Goal: Use online tool/utility: Utilize a website feature to perform a specific function

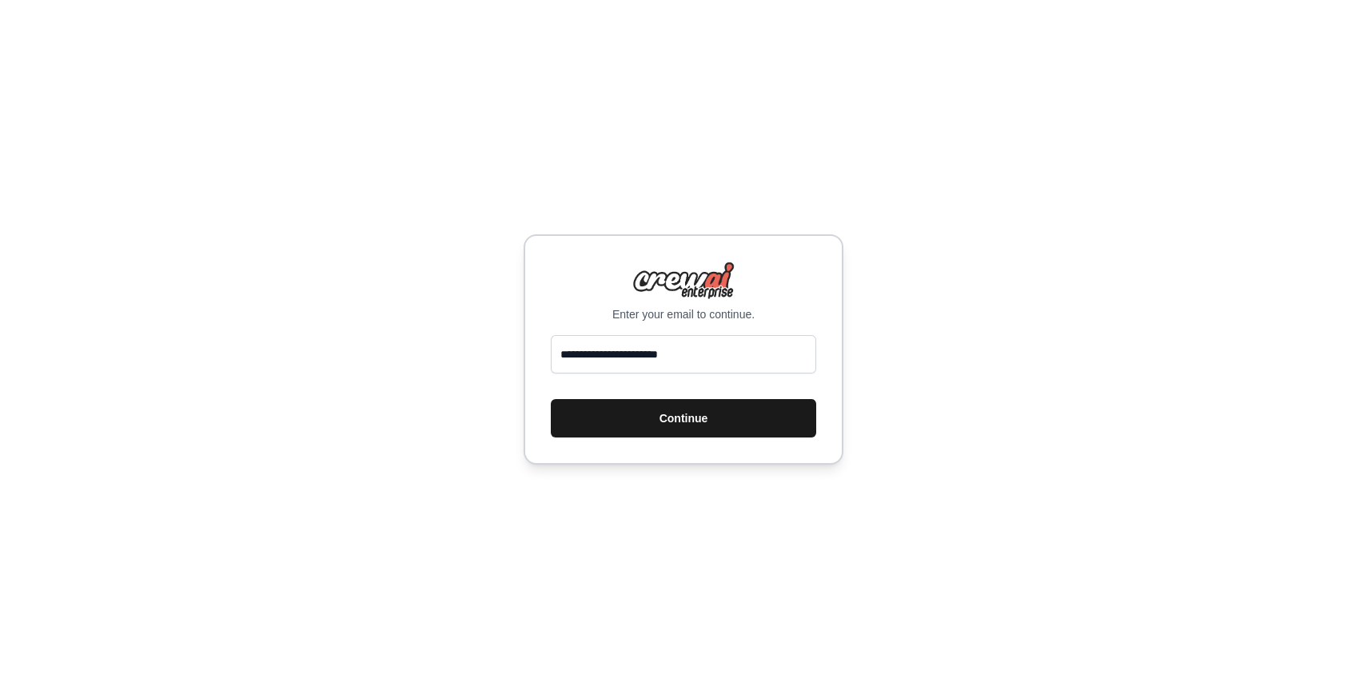
click at [737, 421] on button "Continue" at bounding box center [683, 418] width 265 height 38
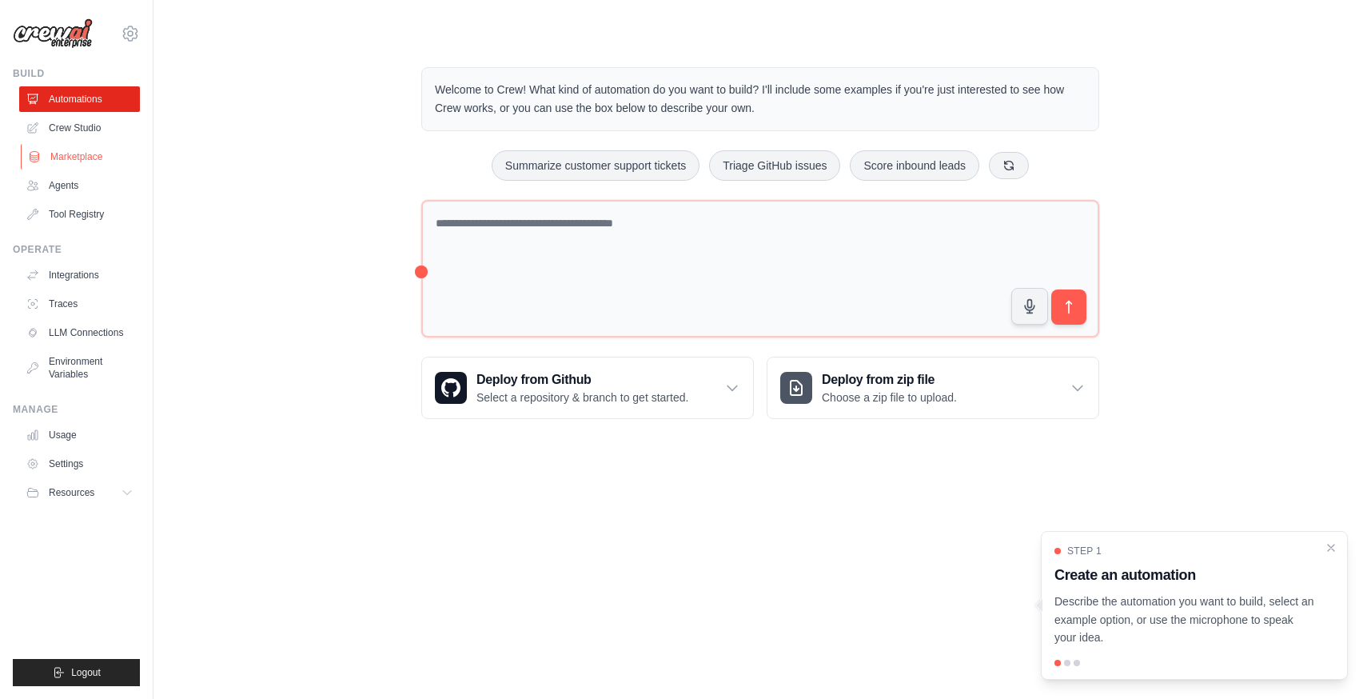
click at [86, 157] on link "Marketplace" at bounding box center [81, 157] width 121 height 26
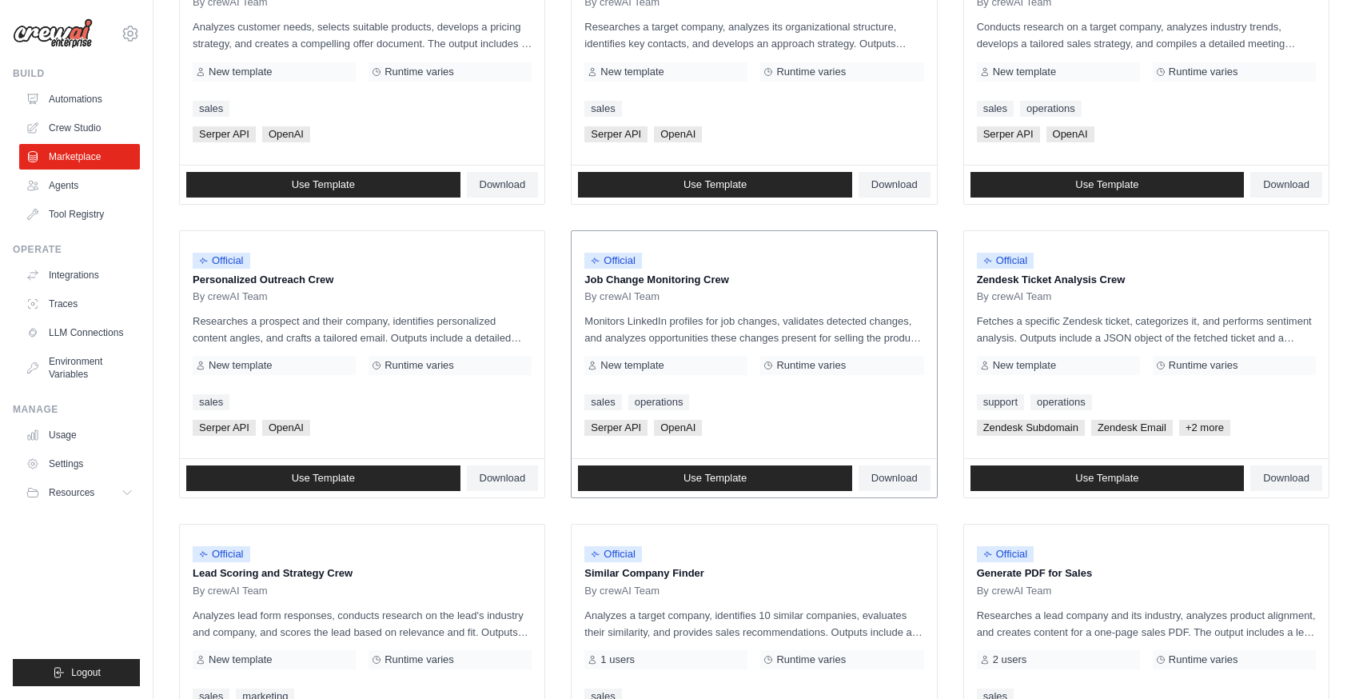
scroll to position [783, 0]
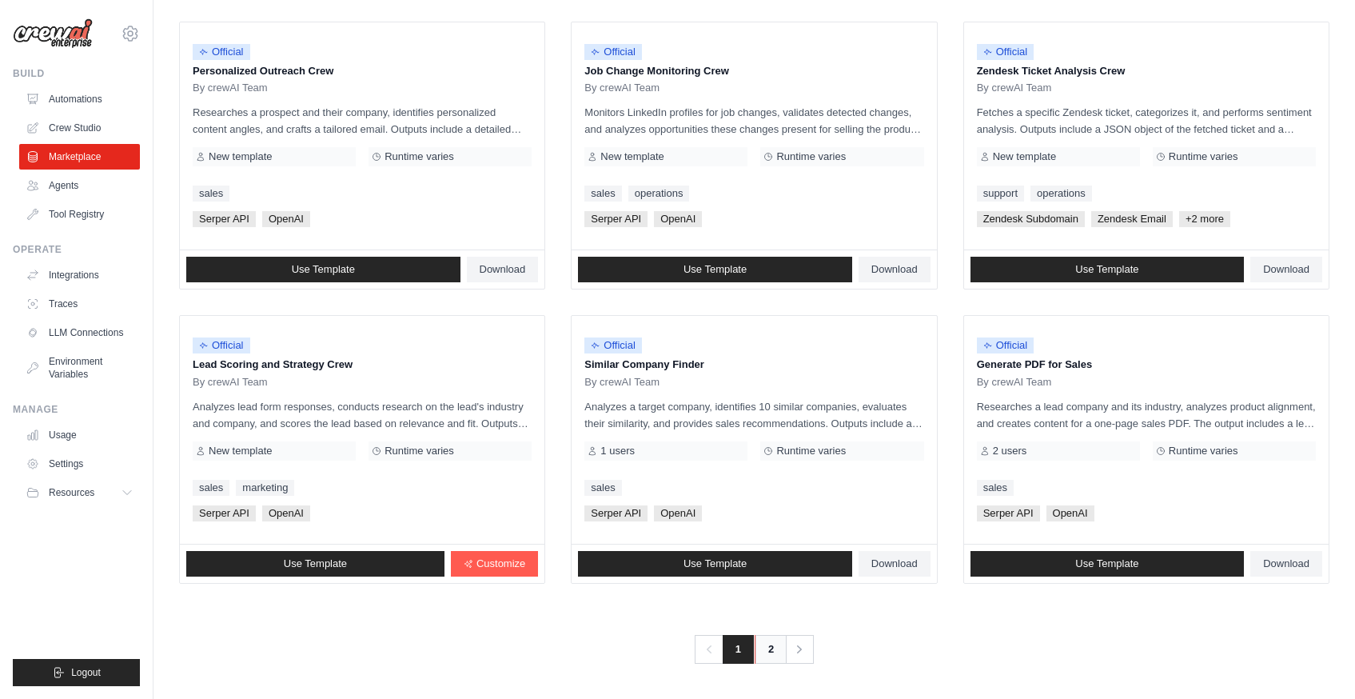
click at [773, 647] on link "2" at bounding box center [771, 649] width 32 height 29
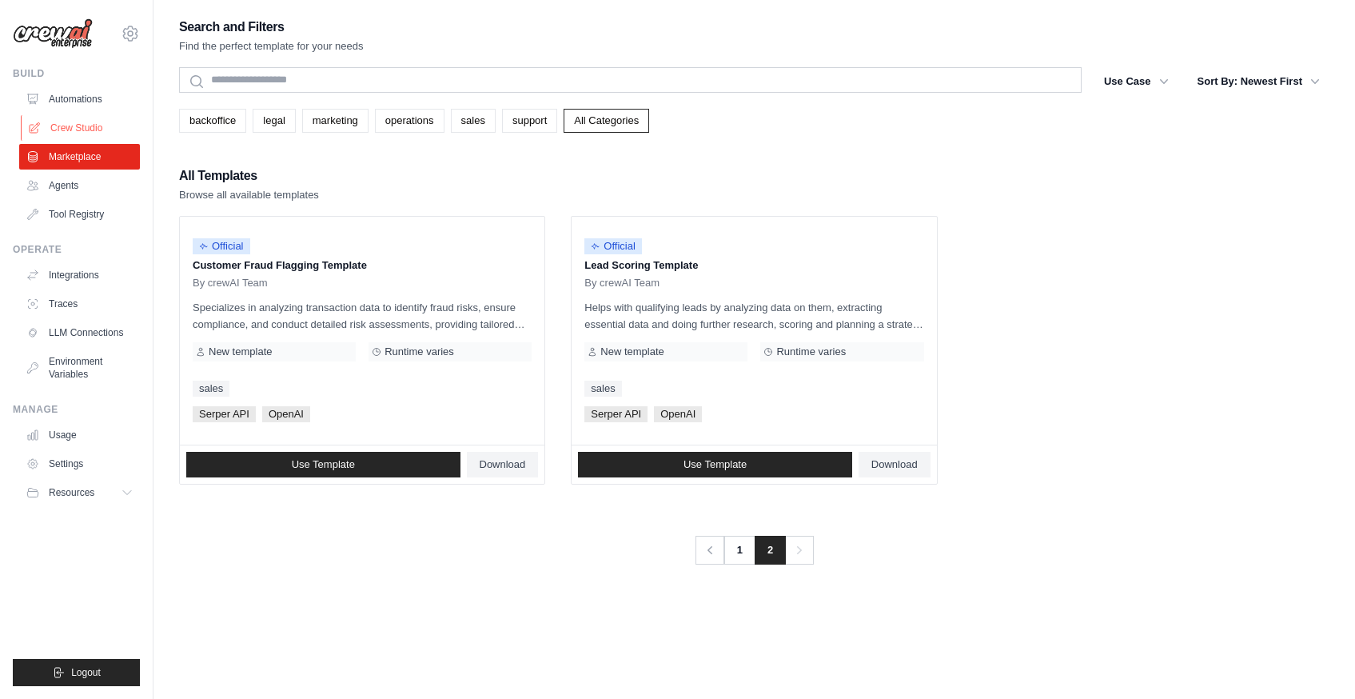
click at [86, 131] on link "Crew Studio" at bounding box center [81, 128] width 121 height 26
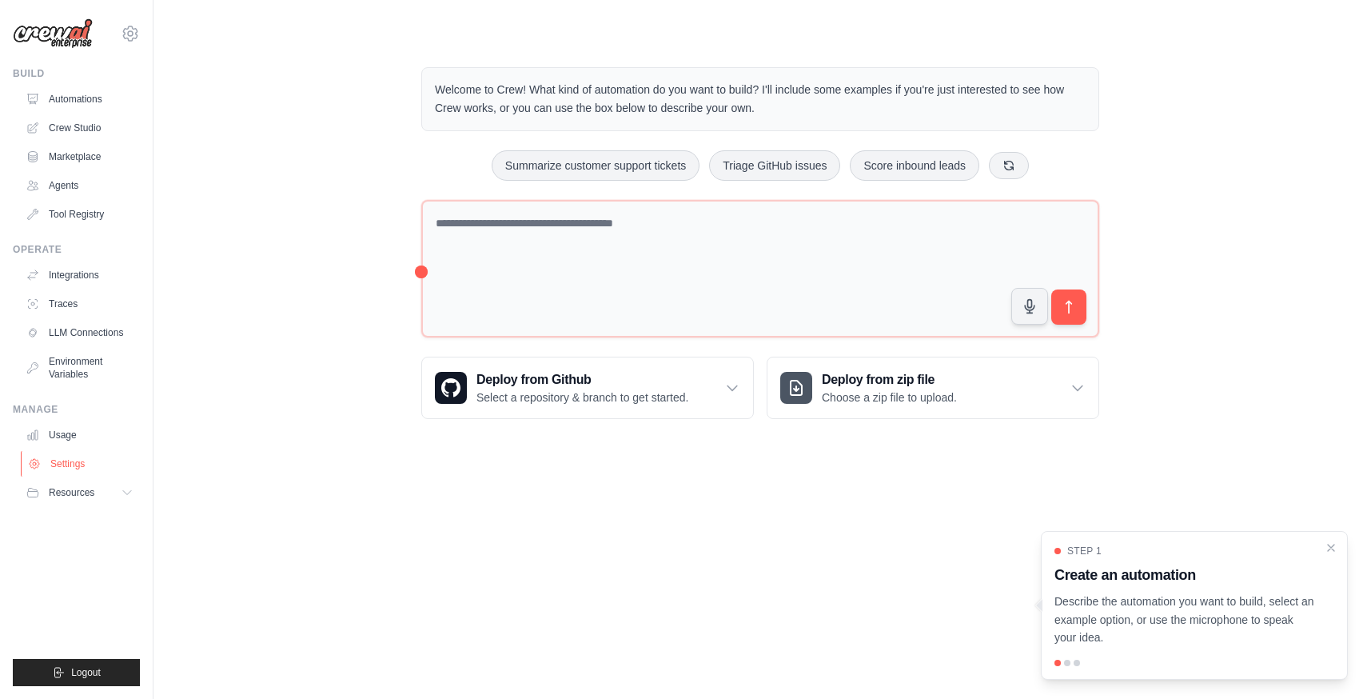
click at [78, 463] on link "Settings" at bounding box center [81, 464] width 121 height 26
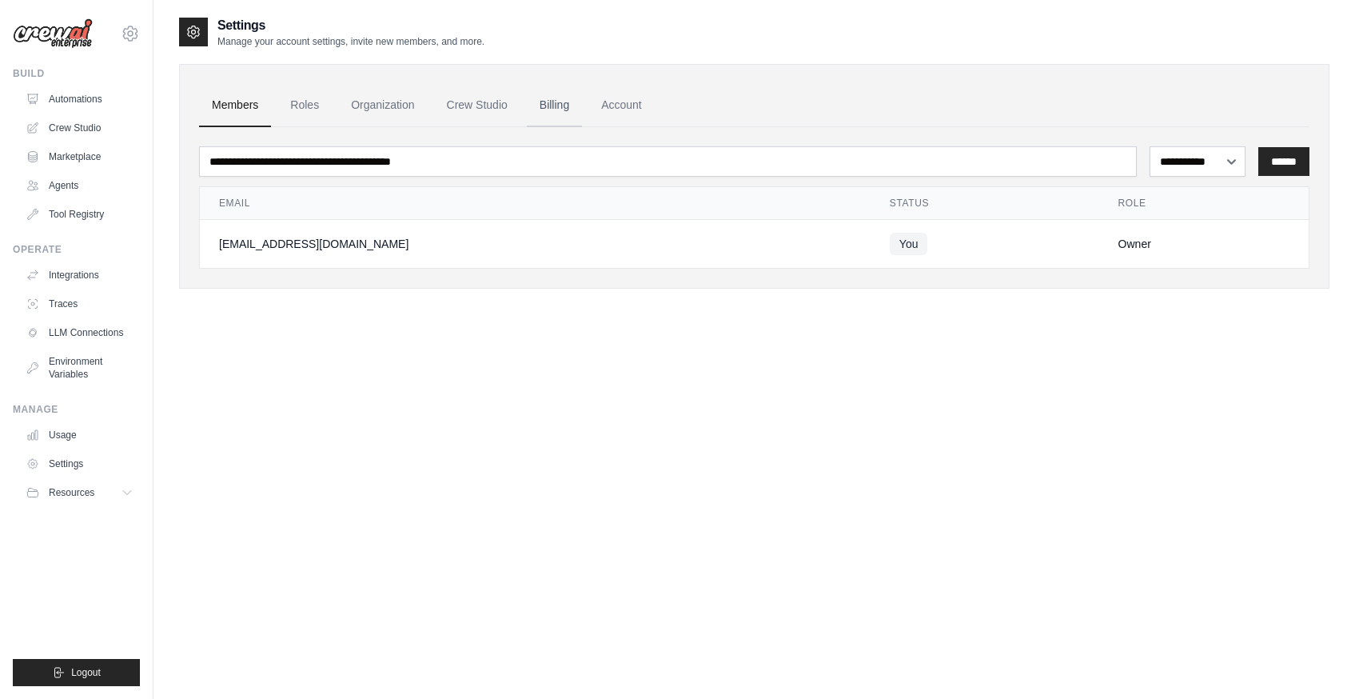
click at [539, 101] on link "Billing" at bounding box center [554, 105] width 55 height 43
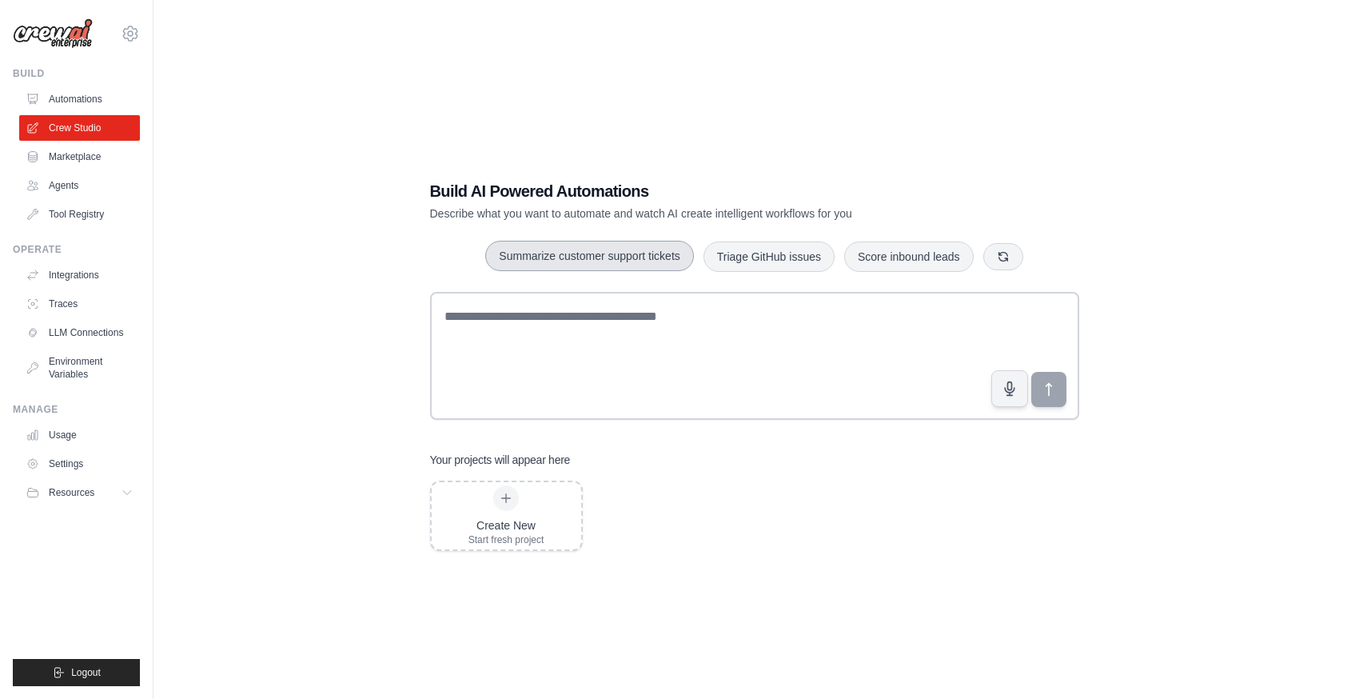
click at [655, 253] on button "Summarize customer support tickets" at bounding box center [589, 256] width 208 height 30
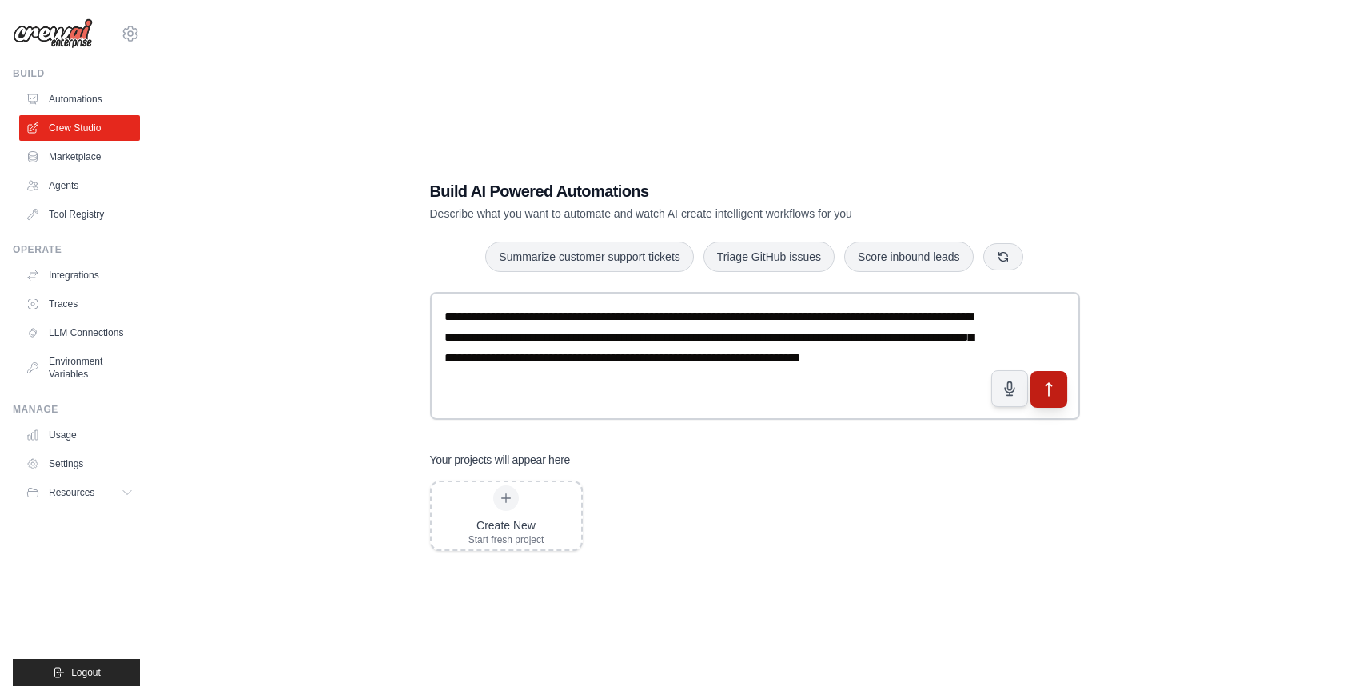
click at [1058, 404] on button "submit" at bounding box center [1048, 389] width 37 height 37
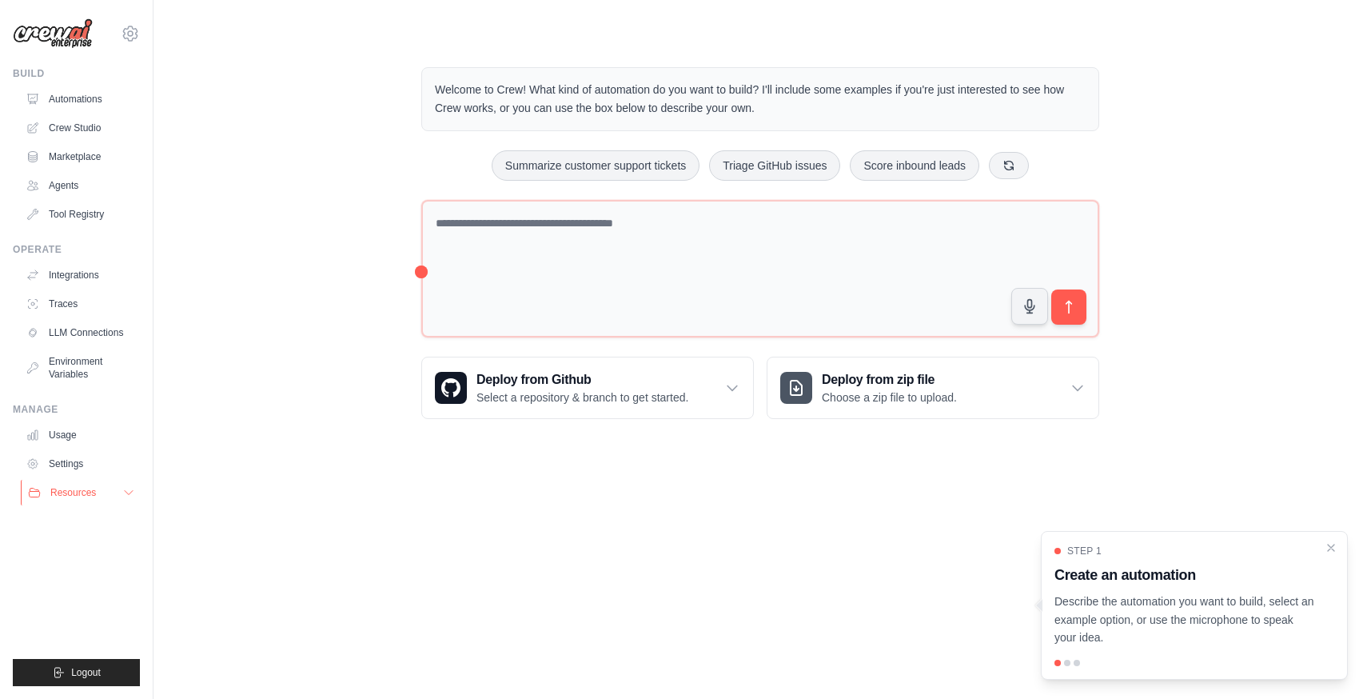
click at [67, 501] on button "Resources" at bounding box center [81, 493] width 121 height 26
click at [110, 529] on link "Documentation" at bounding box center [85, 520] width 111 height 22
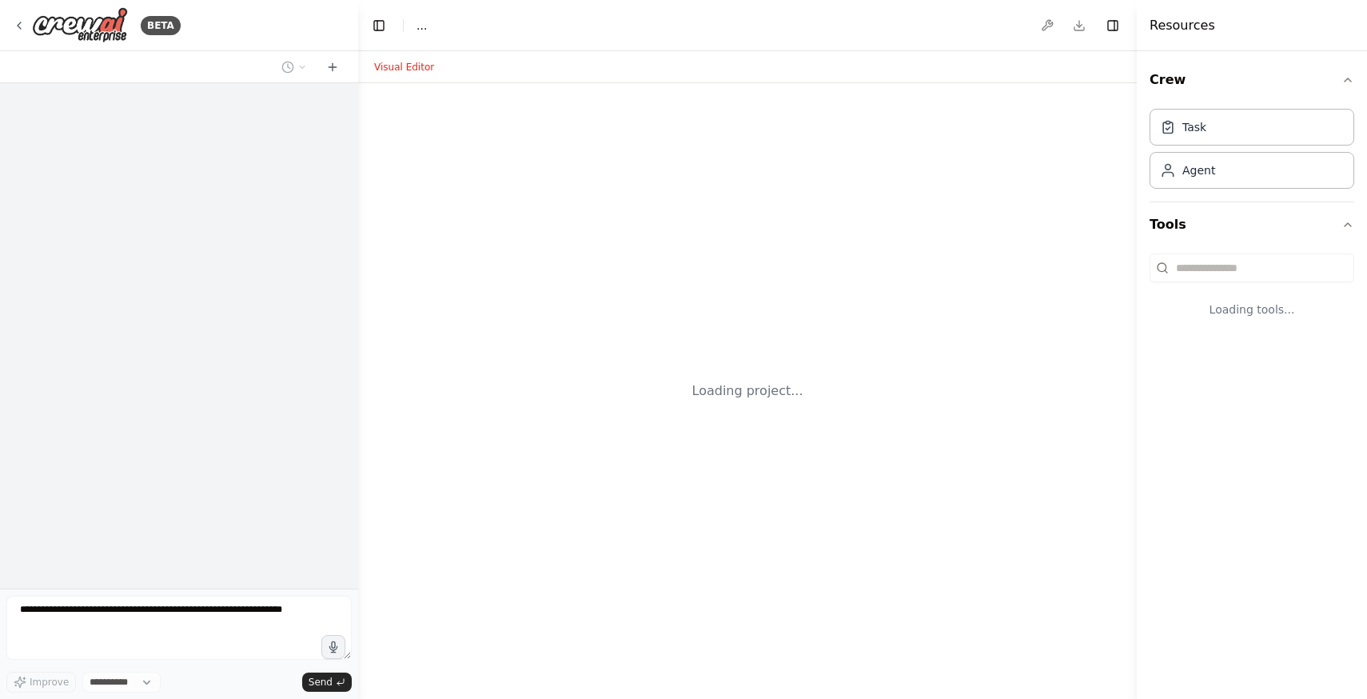
select select "****"
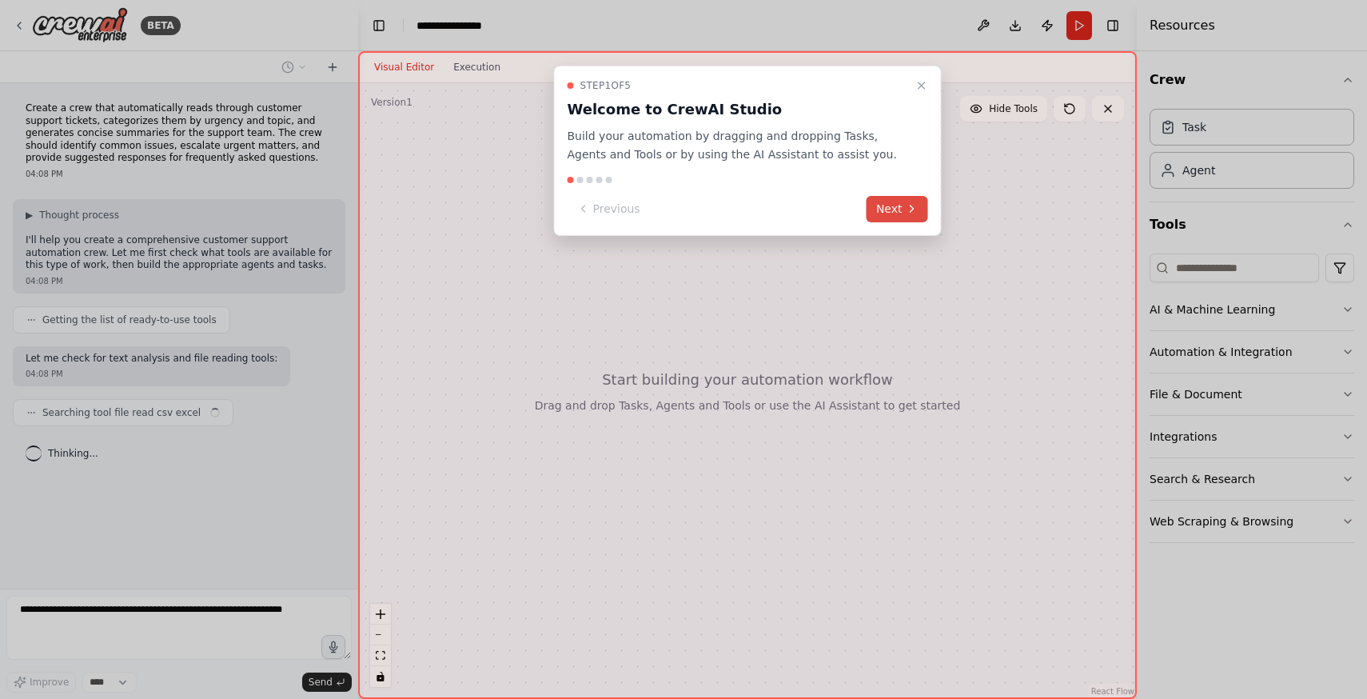
click at [912, 207] on icon at bounding box center [912, 208] width 3 height 6
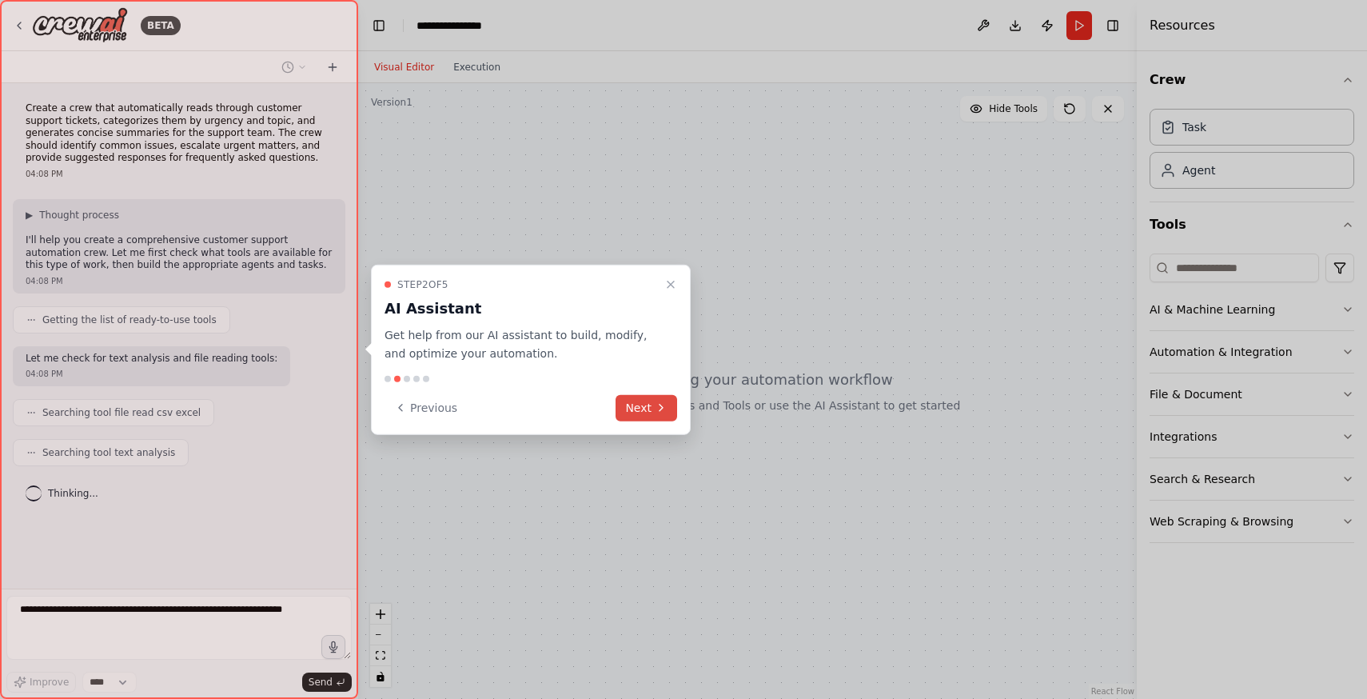
click at [635, 414] on button "Next" at bounding box center [647, 407] width 62 height 26
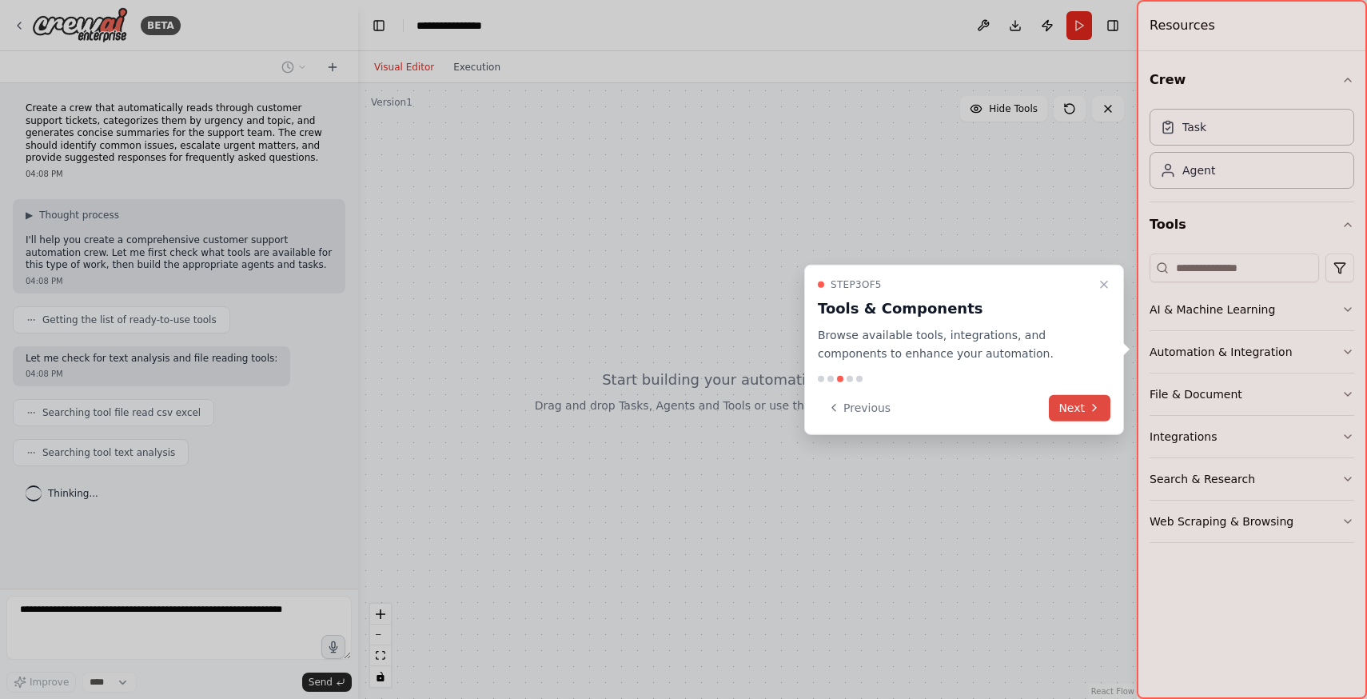
click at [1095, 407] on icon at bounding box center [1094, 407] width 13 height 13
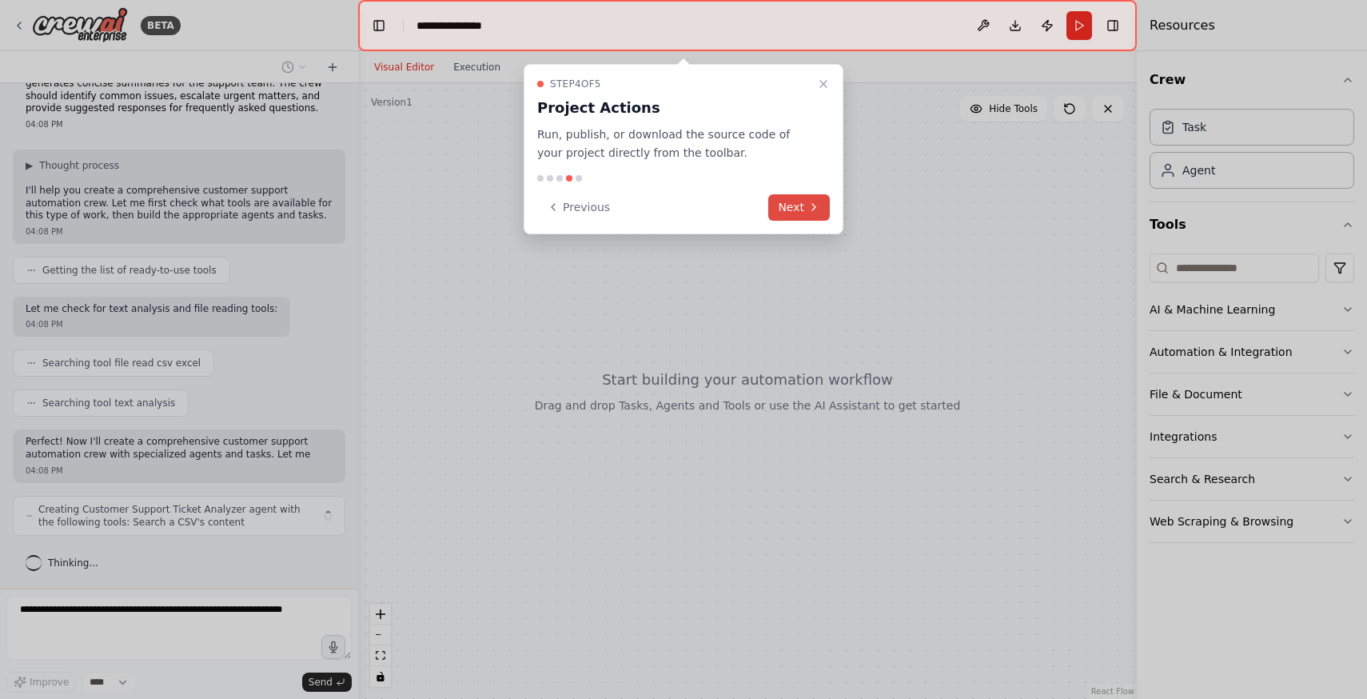
click at [799, 211] on button "Next" at bounding box center [799, 207] width 62 height 26
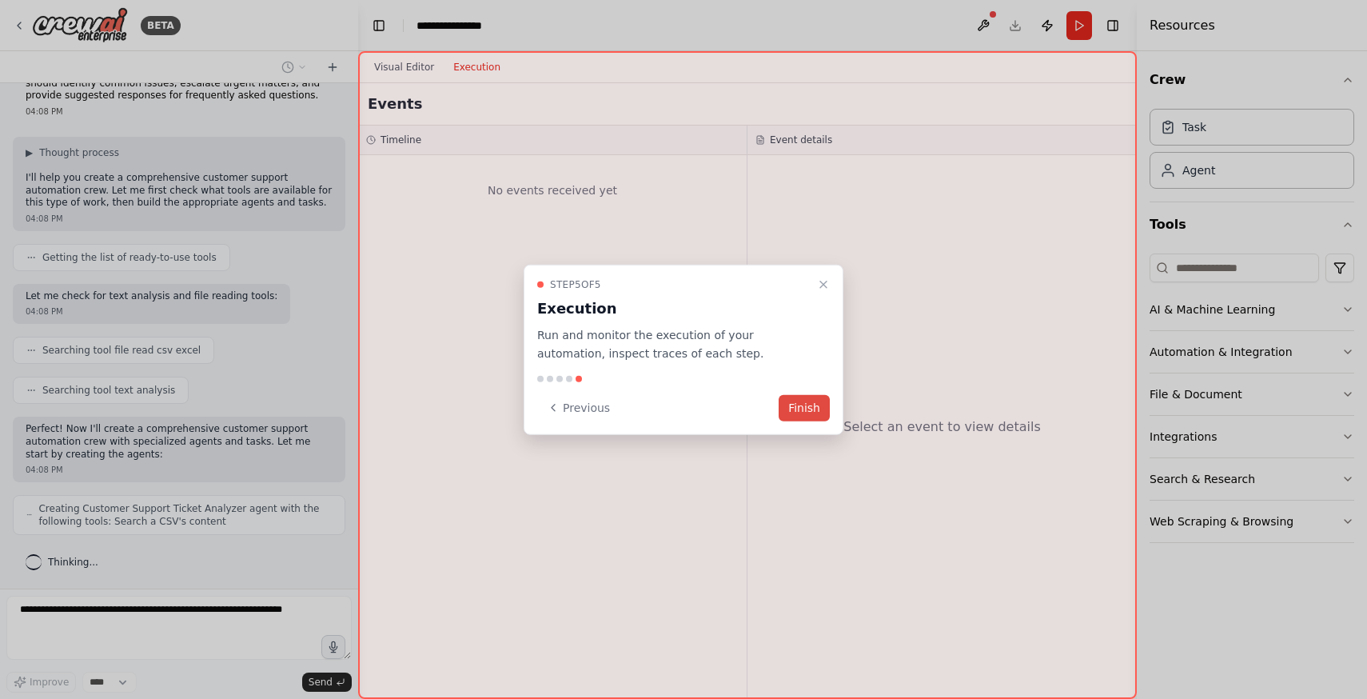
click at [804, 409] on button "Finish" at bounding box center [804, 407] width 51 height 26
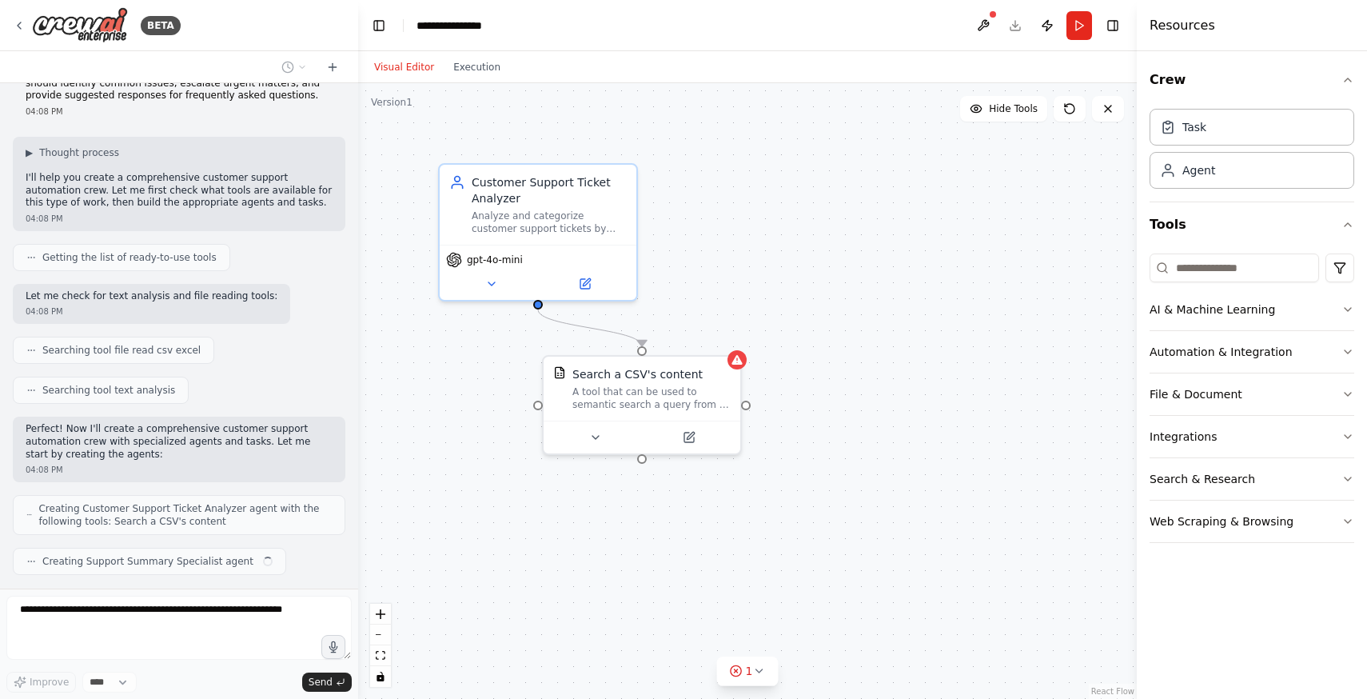
scroll to position [0, 0]
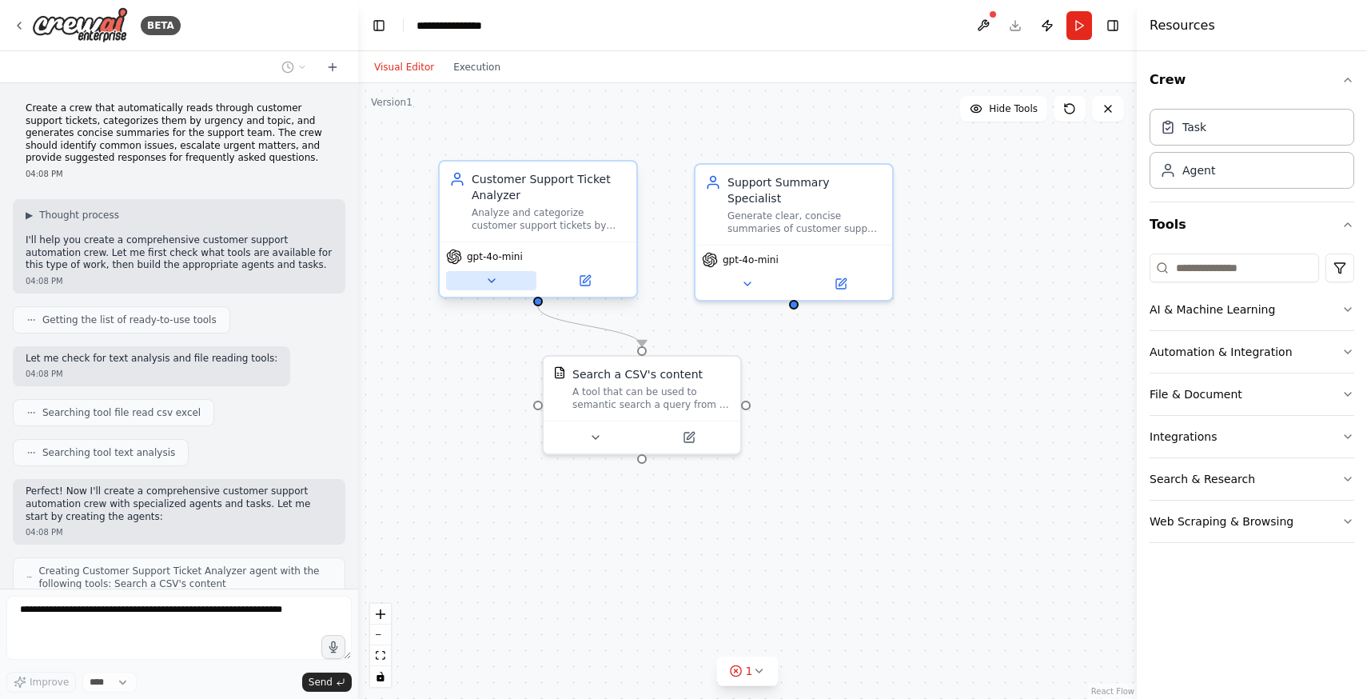
click at [493, 288] on button at bounding box center [491, 280] width 90 height 19
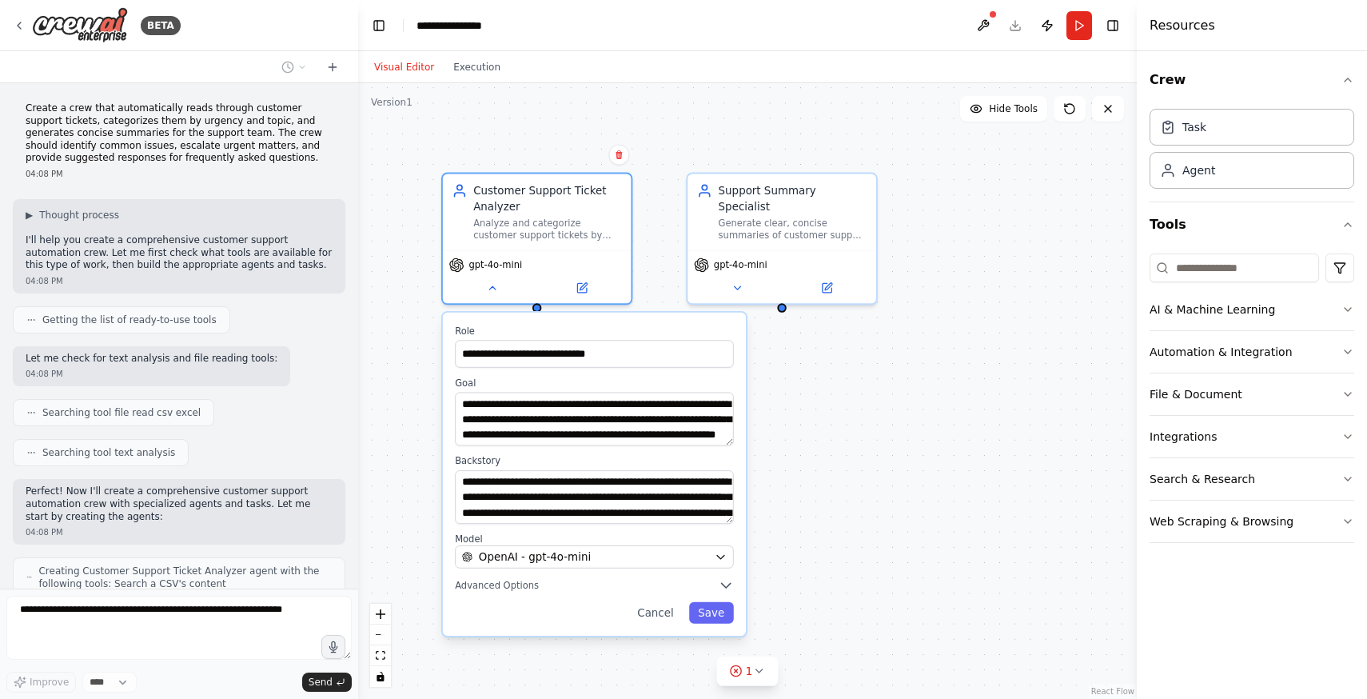
scroll to position [142, 0]
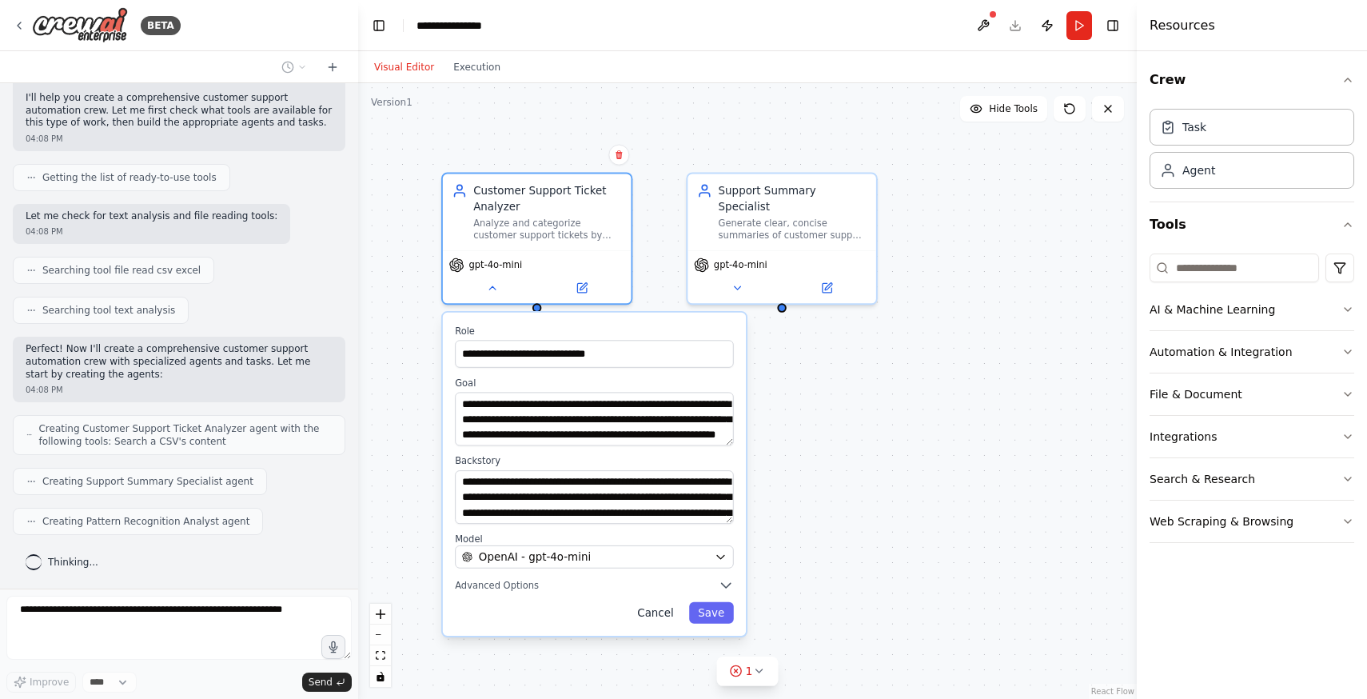
click at [656, 613] on button "Cancel" at bounding box center [655, 613] width 54 height 22
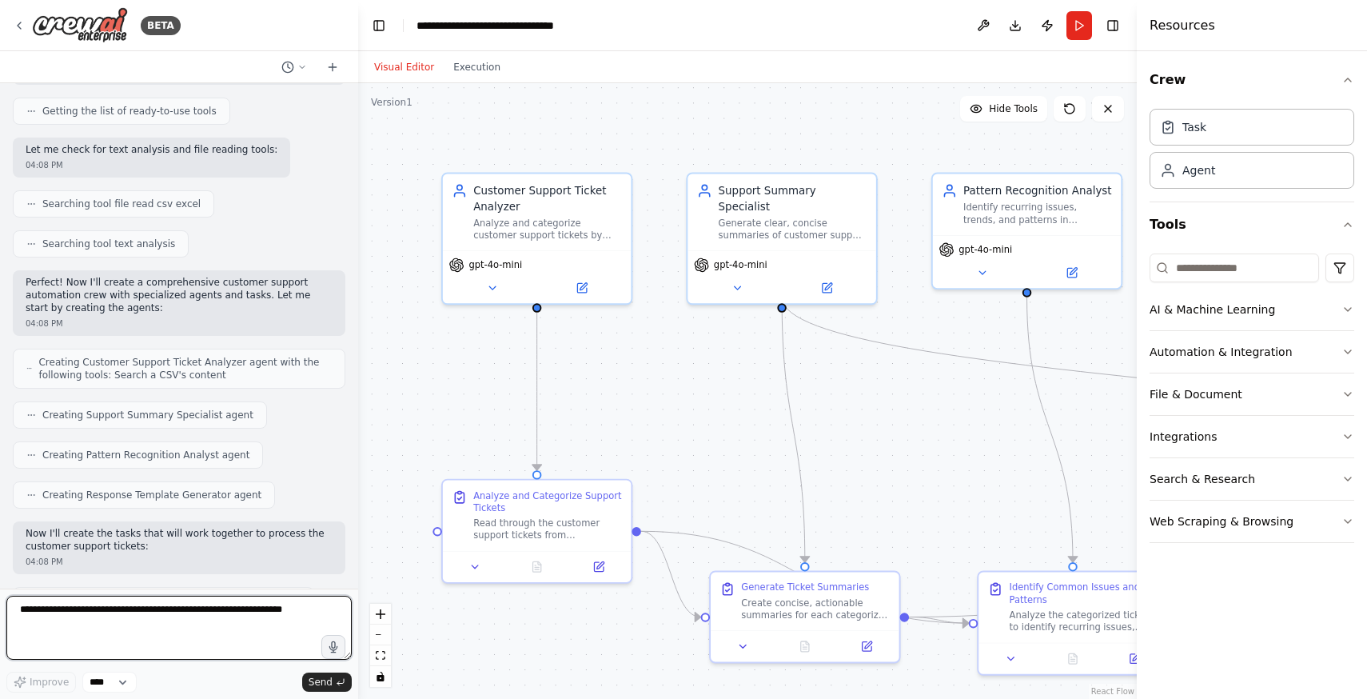
scroll to position [0, 0]
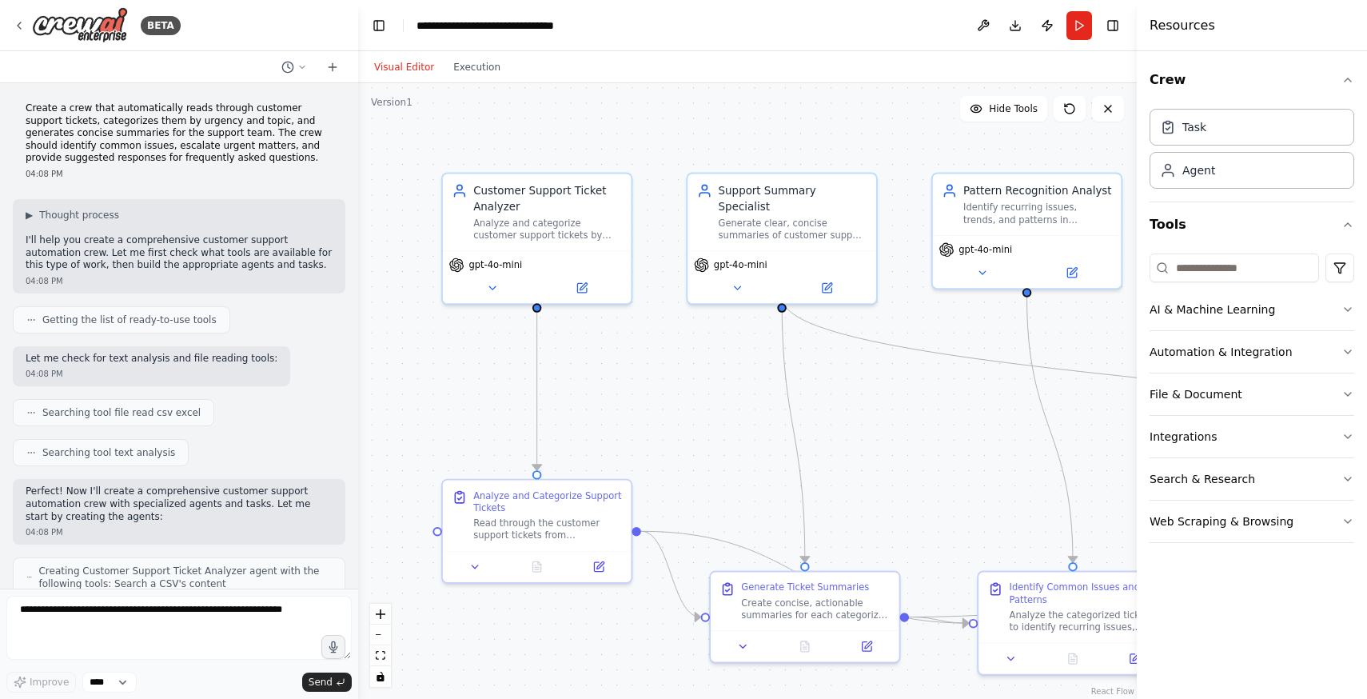
click at [81, 228] on div "▶ Thought process I'll help you create a comprehensive customer support automat…" at bounding box center [179, 240] width 307 height 63
click at [28, 213] on span "▶" at bounding box center [29, 215] width 7 height 13
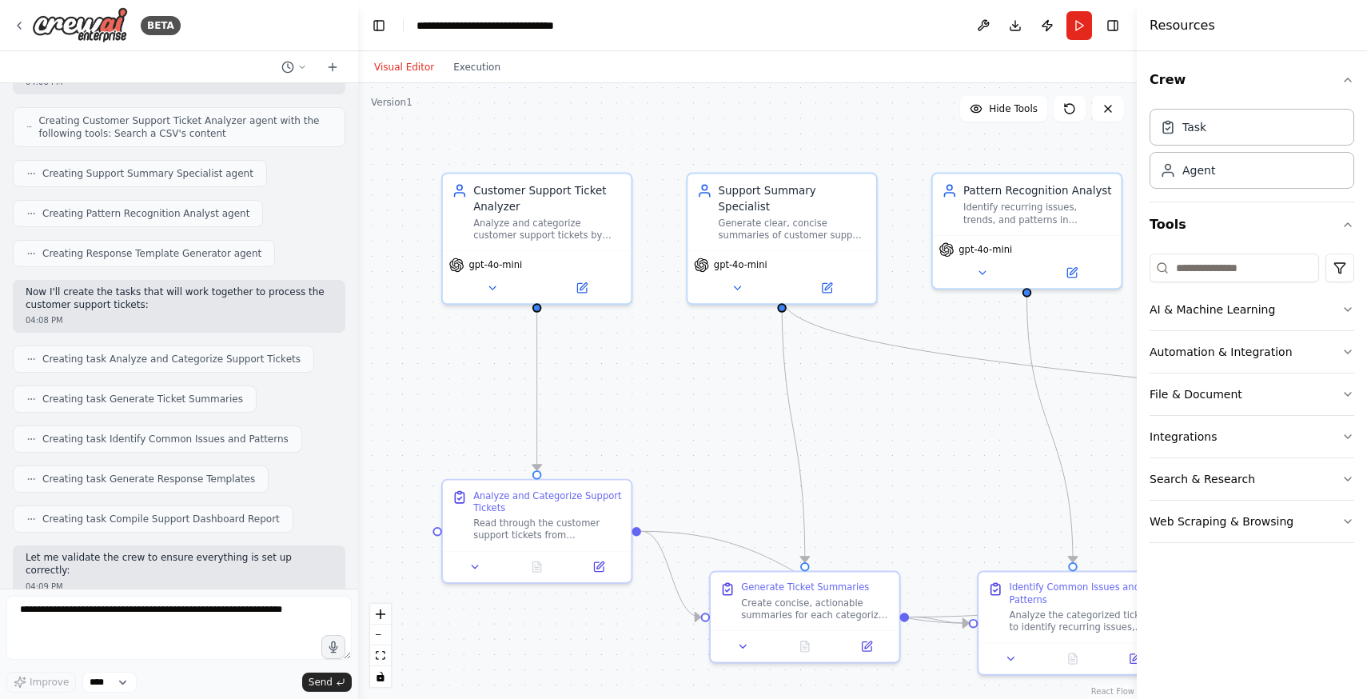
scroll to position [716, 0]
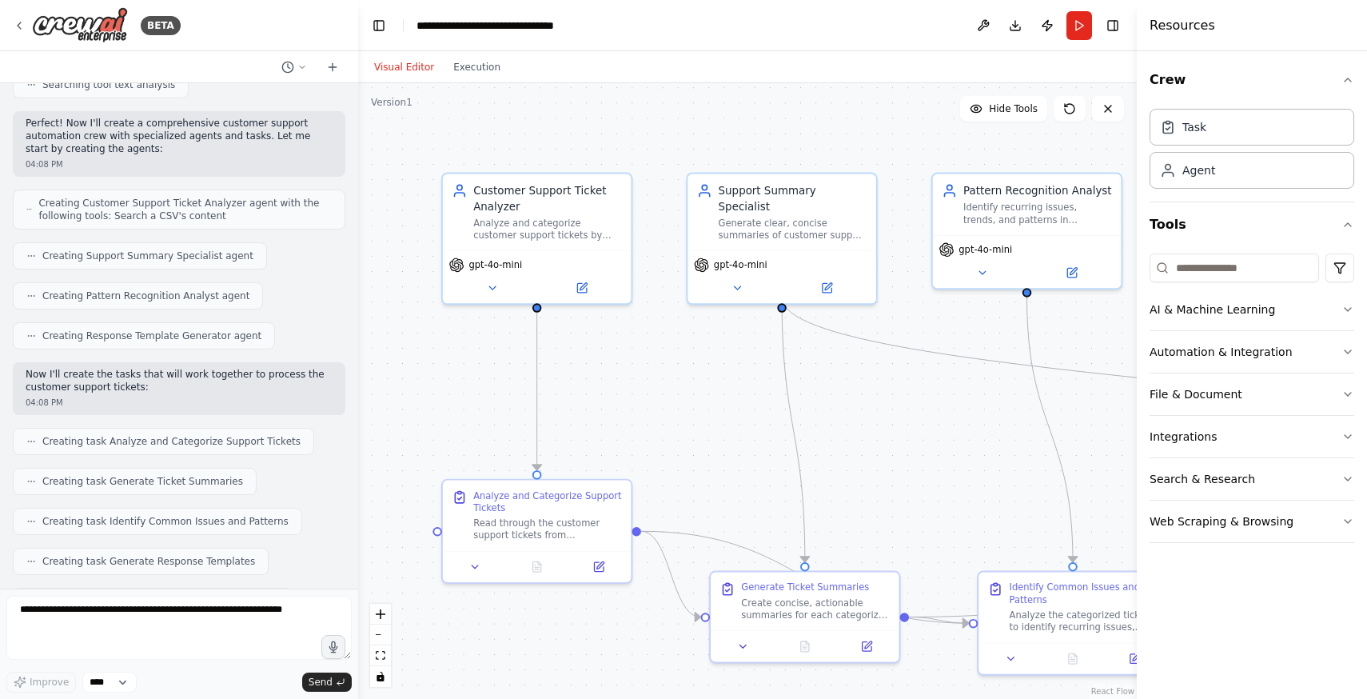
click at [104, 249] on span "Creating Support Summary Specialist agent" at bounding box center [147, 255] width 211 height 13
click at [34, 256] on circle at bounding box center [34, 256] width 1 height 1
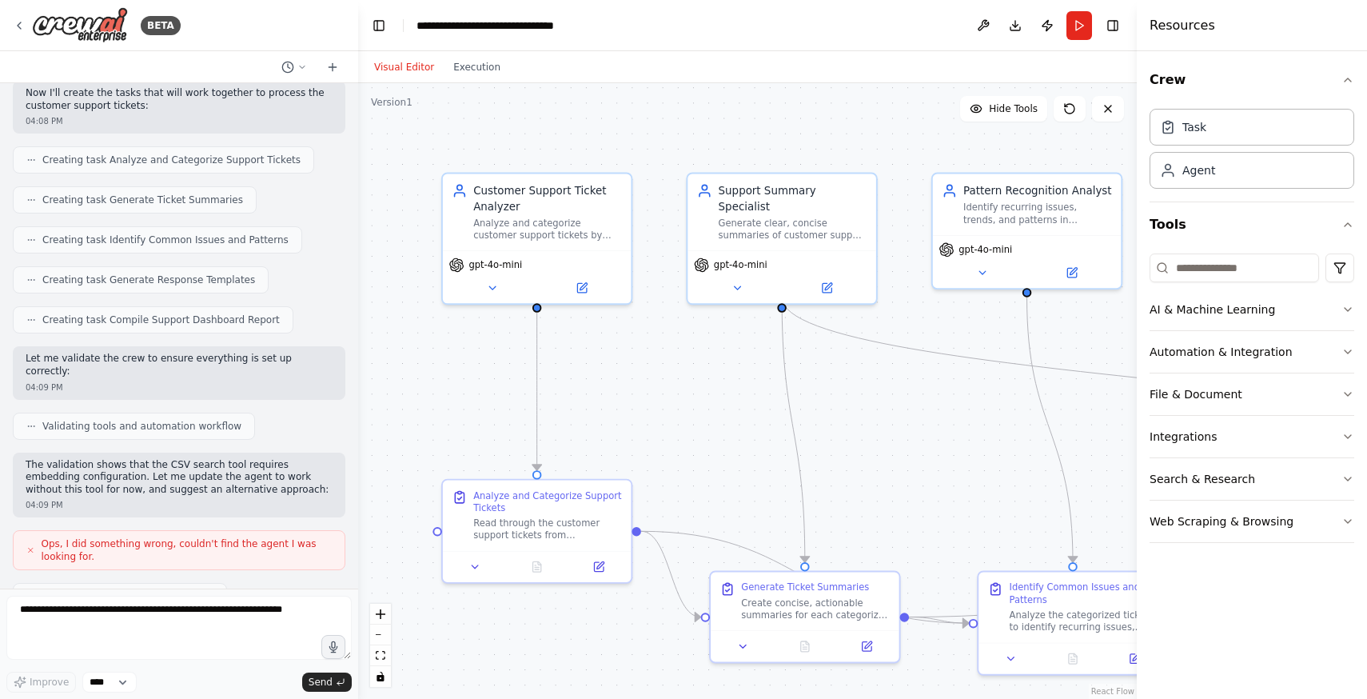
scroll to position [1223, 0]
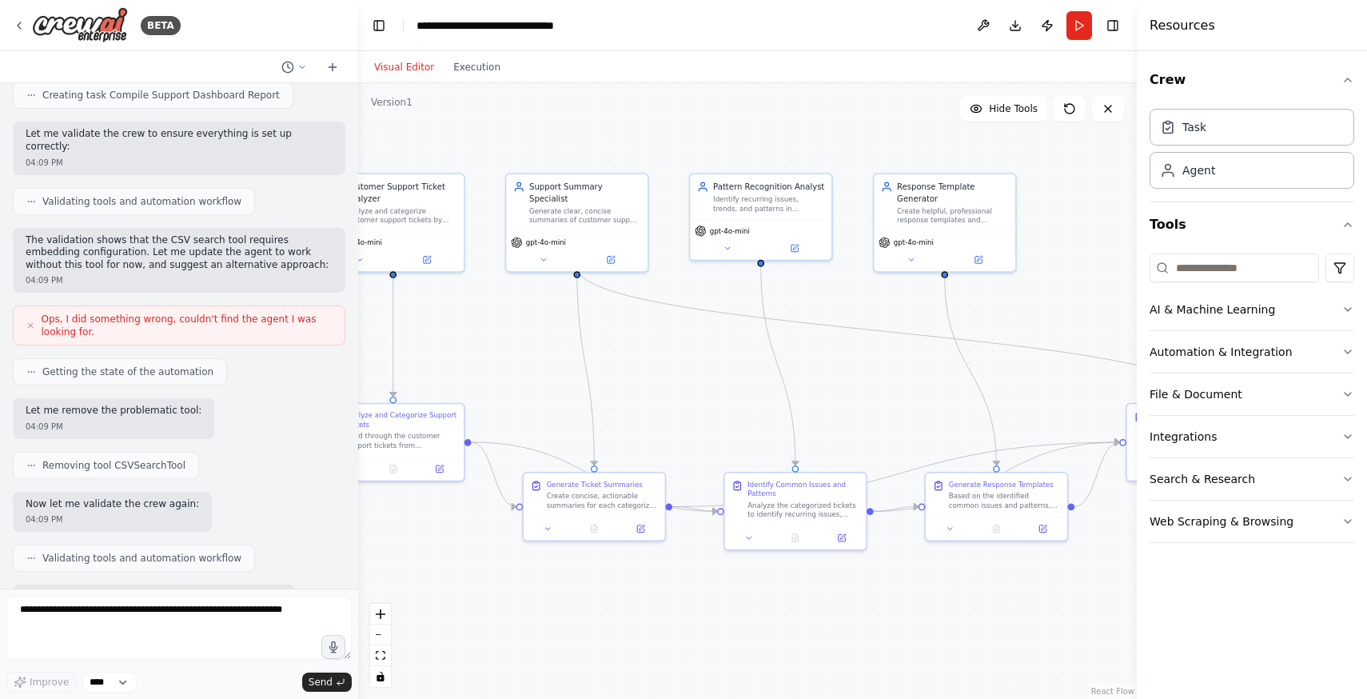
drag, startPoint x: 1054, startPoint y: 440, endPoint x: 916, endPoint y: 380, distance: 150.8
click at [916, 380] on div ".deletable-edge-delete-btn { width: 20px; height: 20px; border: 0px solid #ffff…" at bounding box center [747, 391] width 779 height 616
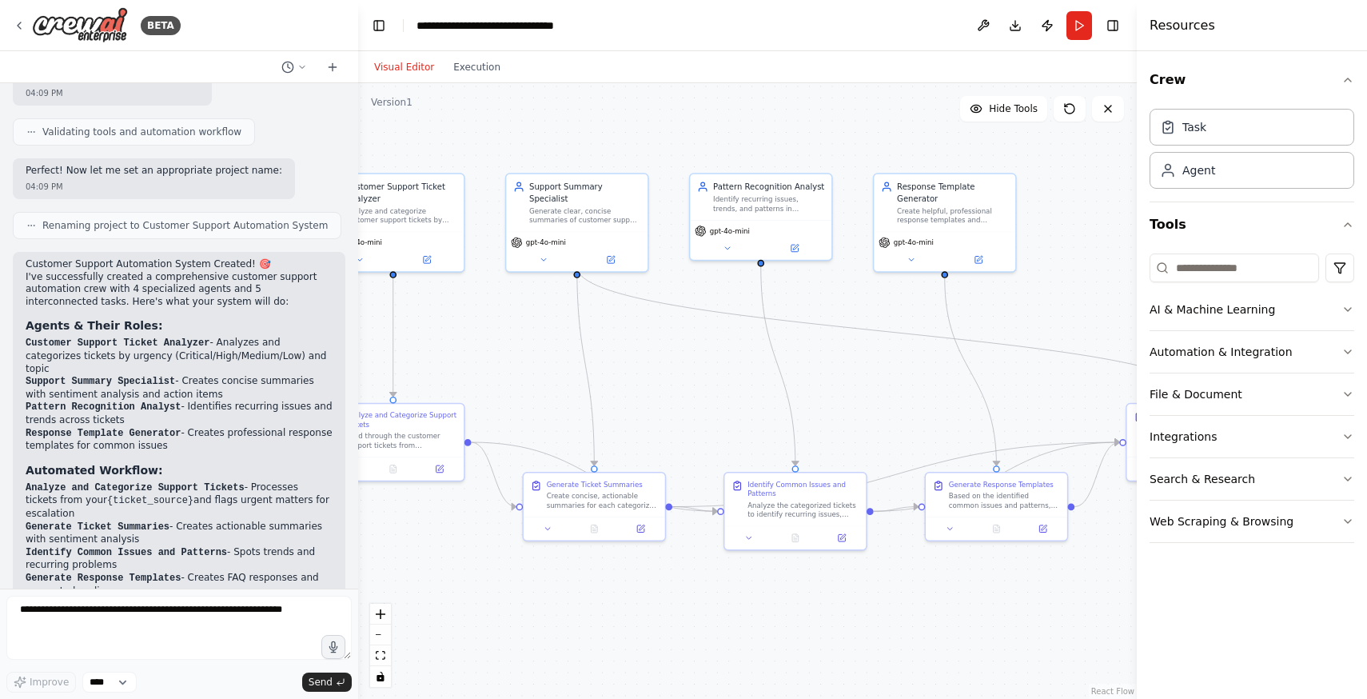
scroll to position [1923, 0]
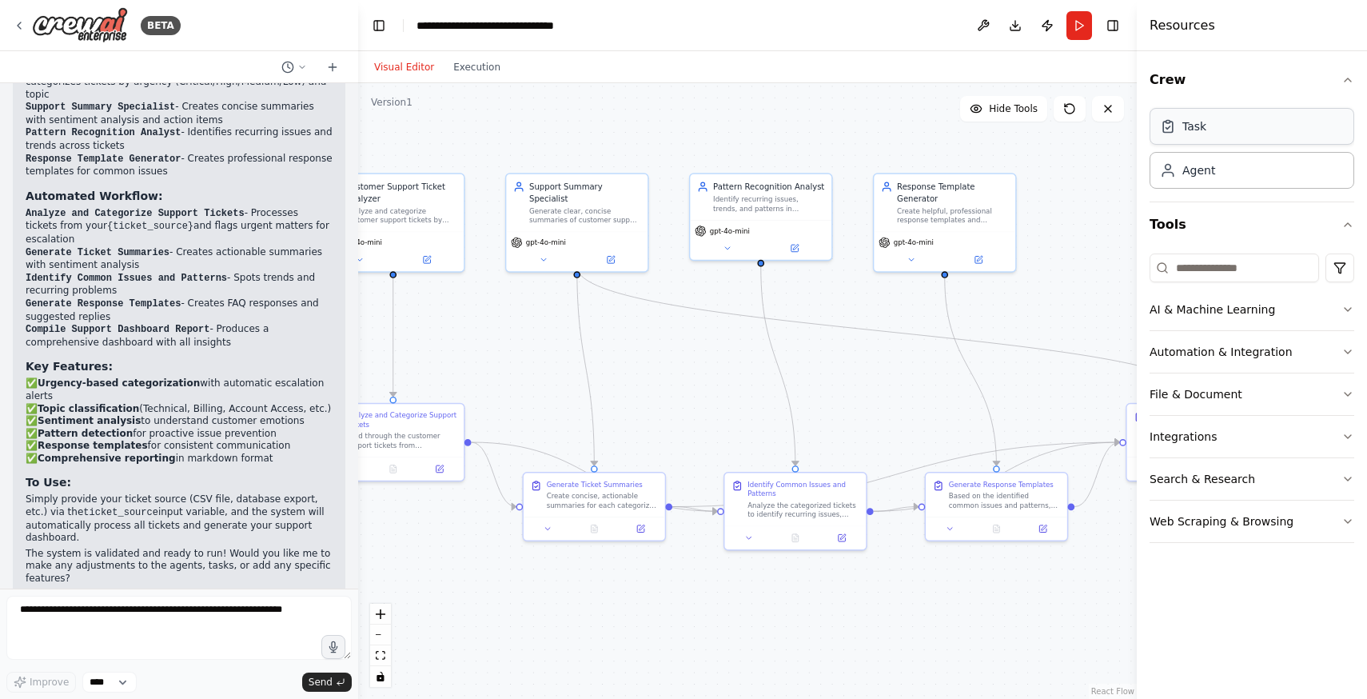
click at [1240, 142] on div "Task" at bounding box center [1252, 126] width 205 height 37
click at [1261, 307] on button "AI & Machine Learning" at bounding box center [1252, 310] width 205 height 42
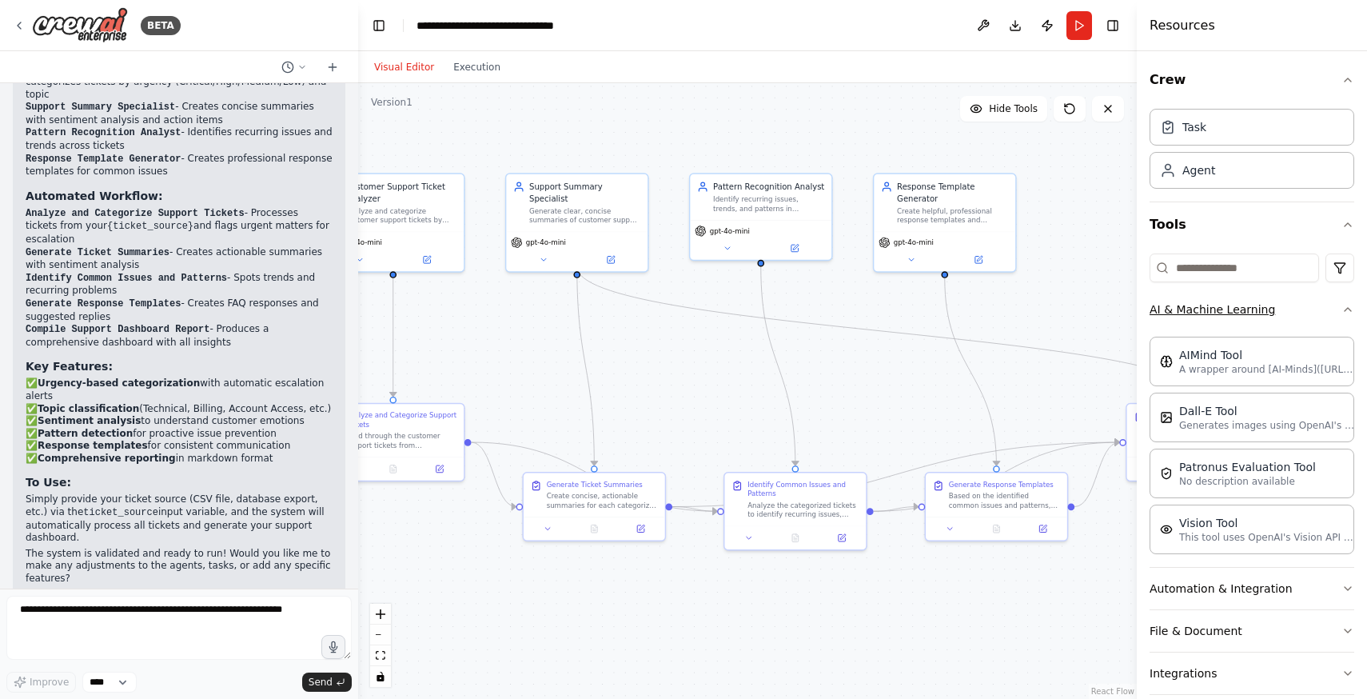
click at [1291, 312] on button "AI & Machine Learning" at bounding box center [1252, 310] width 205 height 42
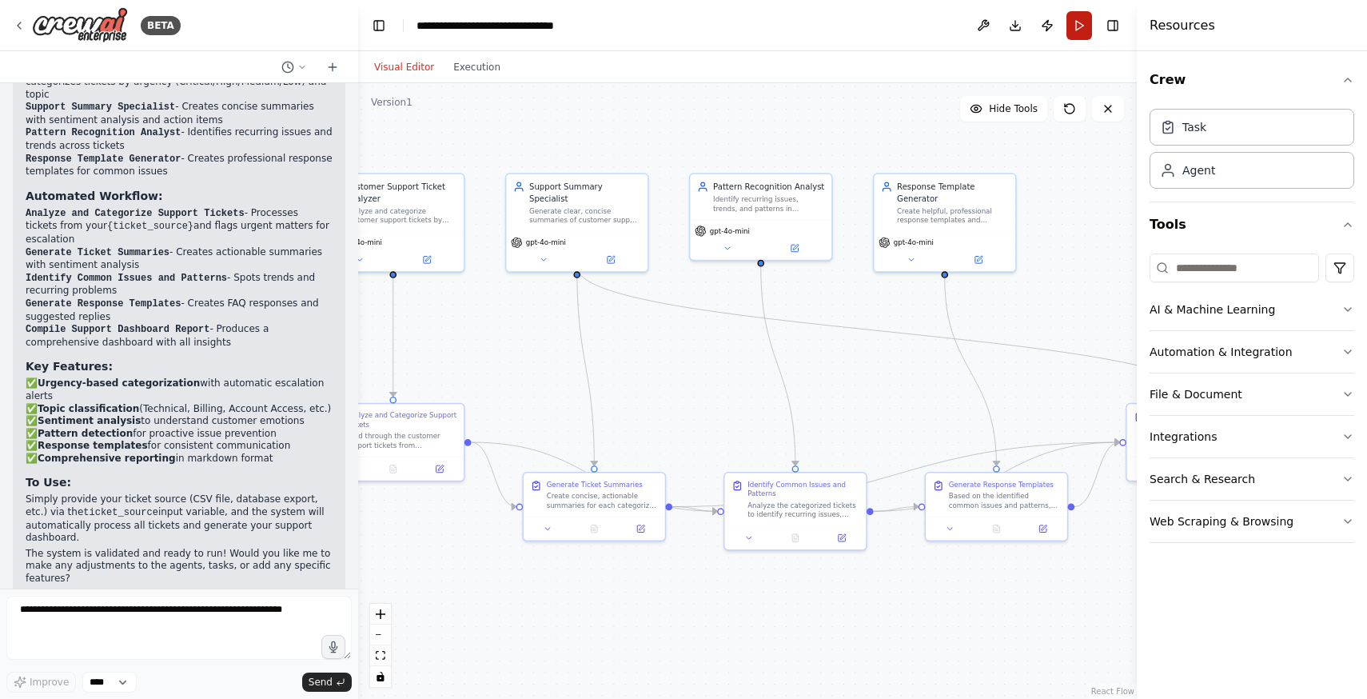
click at [1075, 24] on button "Run" at bounding box center [1080, 25] width 26 height 29
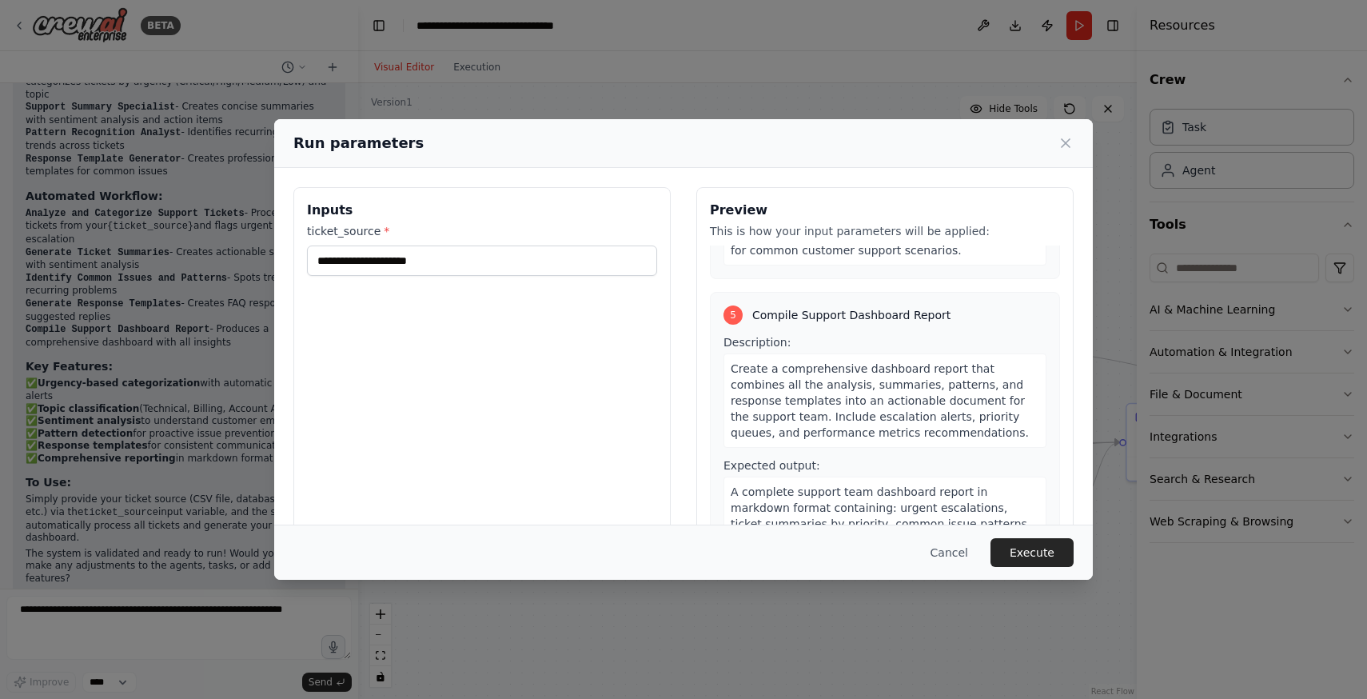
scroll to position [1239, 0]
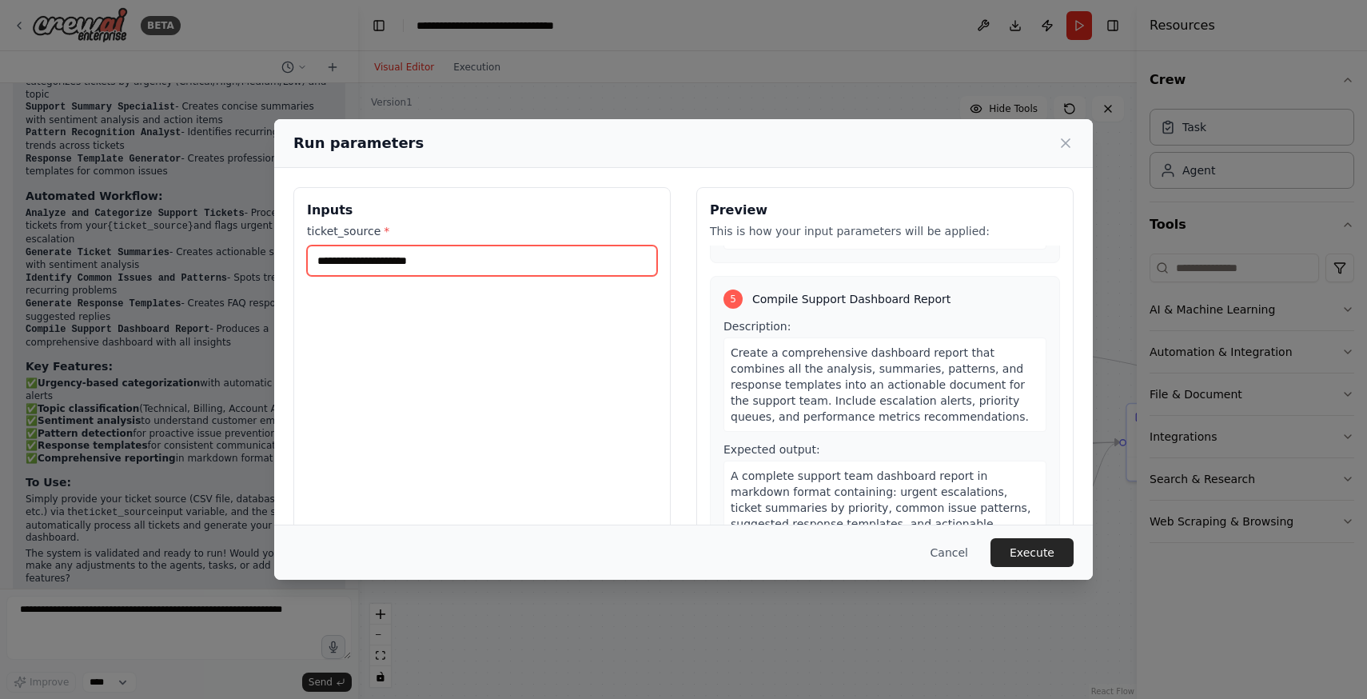
click at [436, 259] on input "ticket_source *" at bounding box center [482, 260] width 350 height 30
click at [405, 278] on div "Inputs ticket_source *" at bounding box center [481, 376] width 377 height 379
click at [406, 270] on input "ticket_source *" at bounding box center [482, 260] width 350 height 30
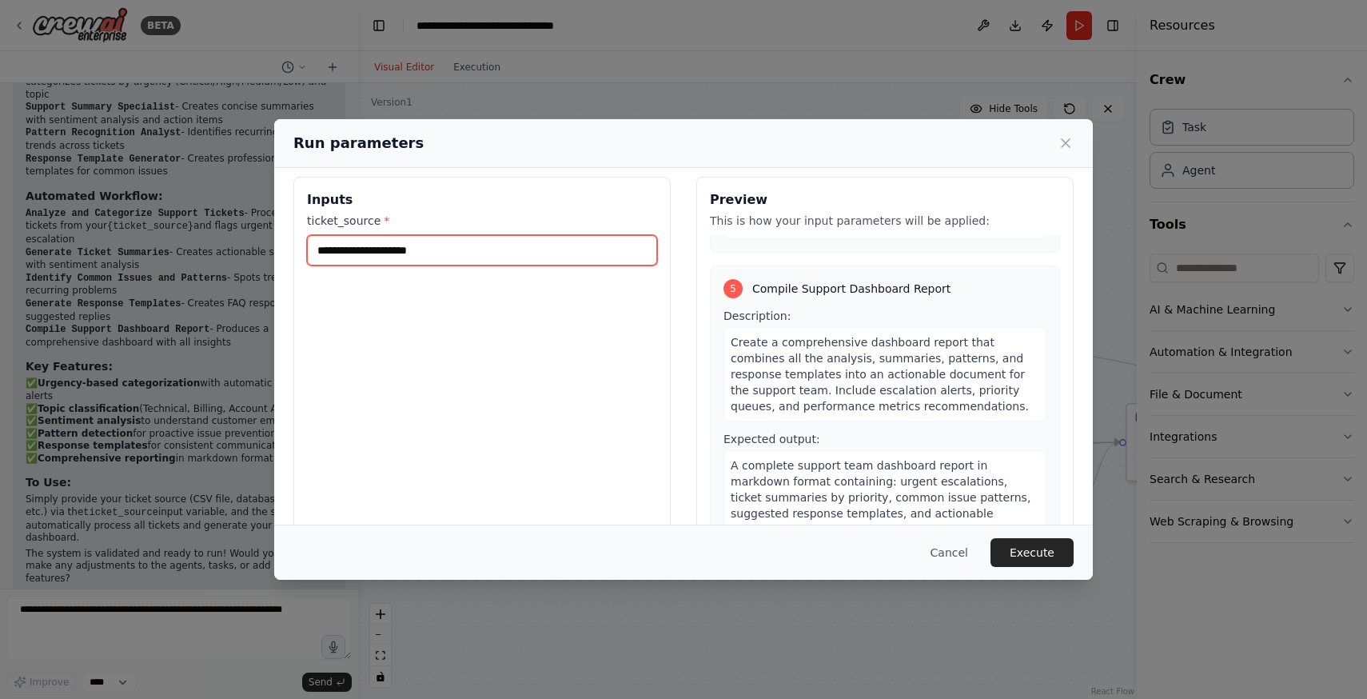
scroll to position [60, 0]
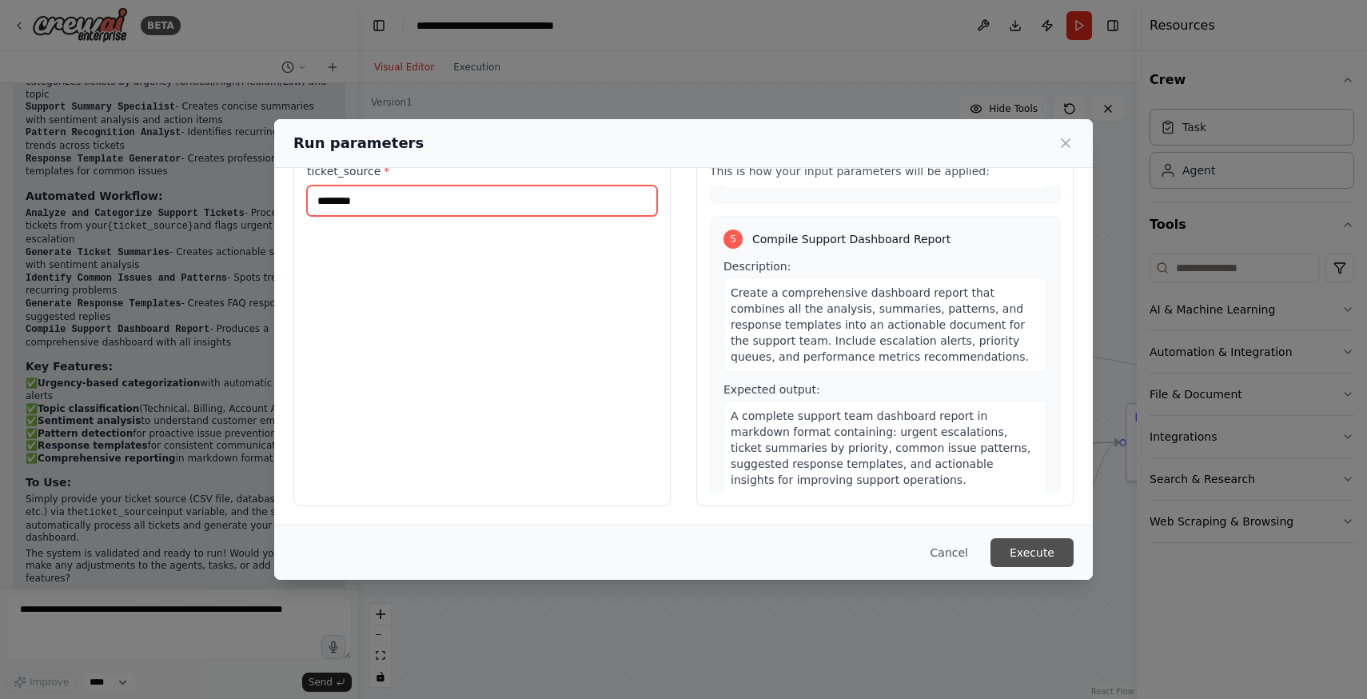
type input "********"
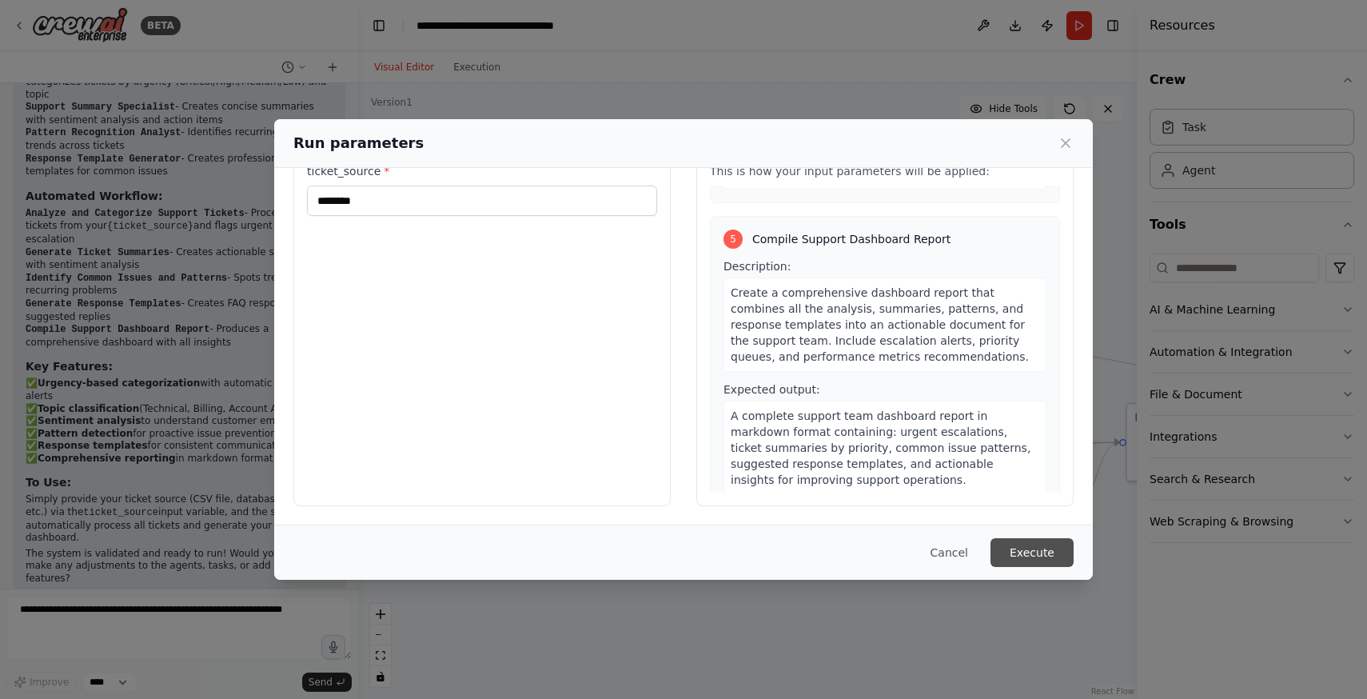
click at [1059, 543] on button "Execute" at bounding box center [1032, 552] width 83 height 29
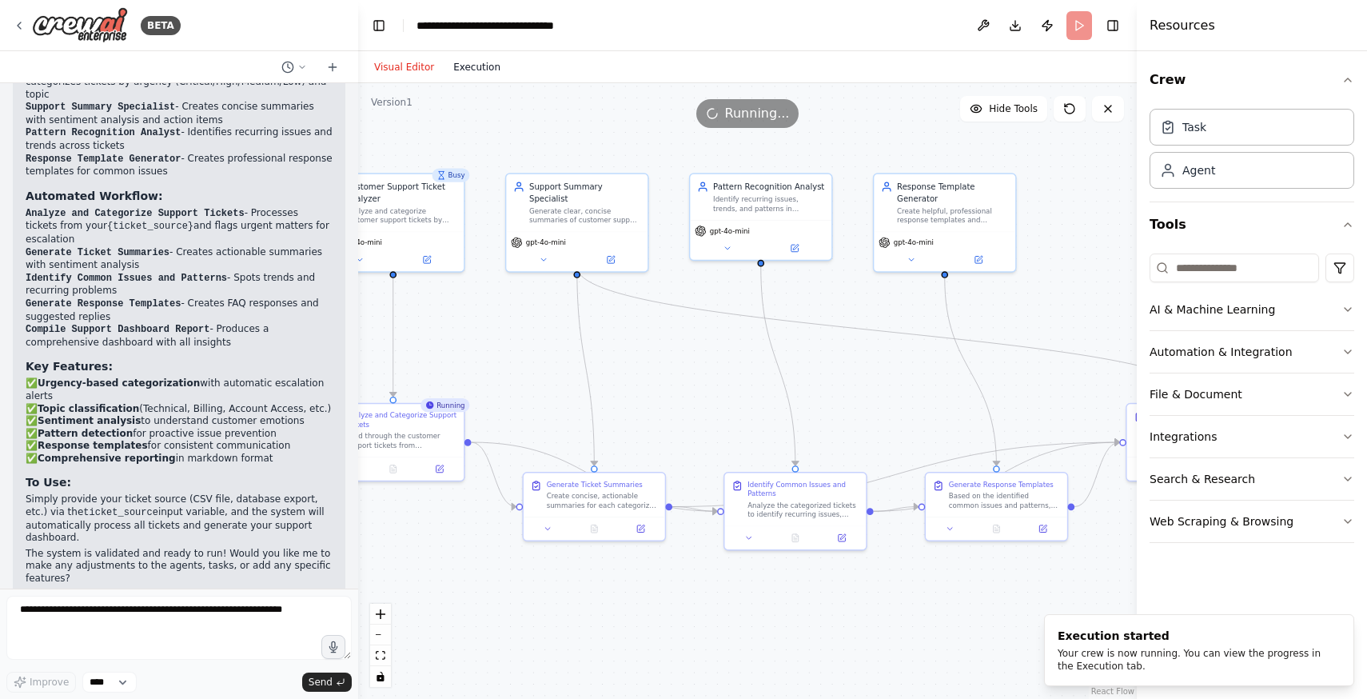
click at [465, 66] on button "Execution" at bounding box center [477, 67] width 66 height 19
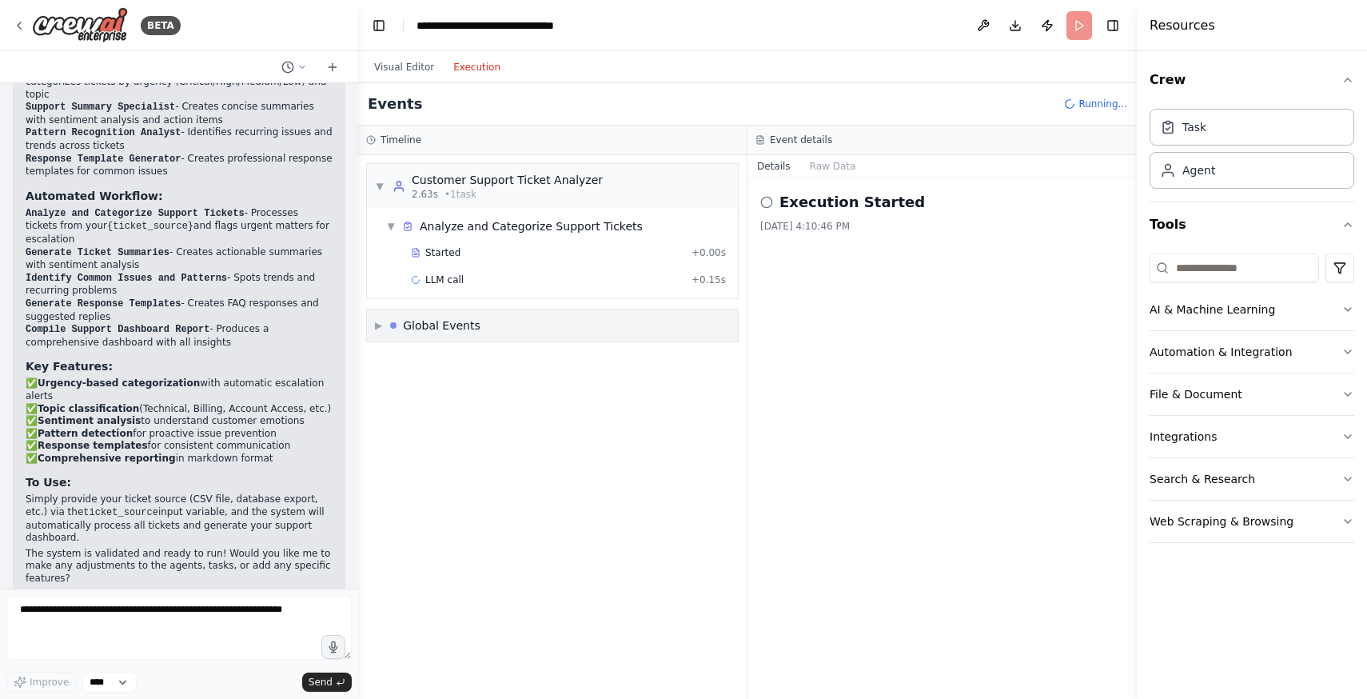
click at [604, 321] on div "▶ Global Events" at bounding box center [552, 325] width 371 height 32
click at [620, 253] on div "Started" at bounding box center [548, 252] width 274 height 13
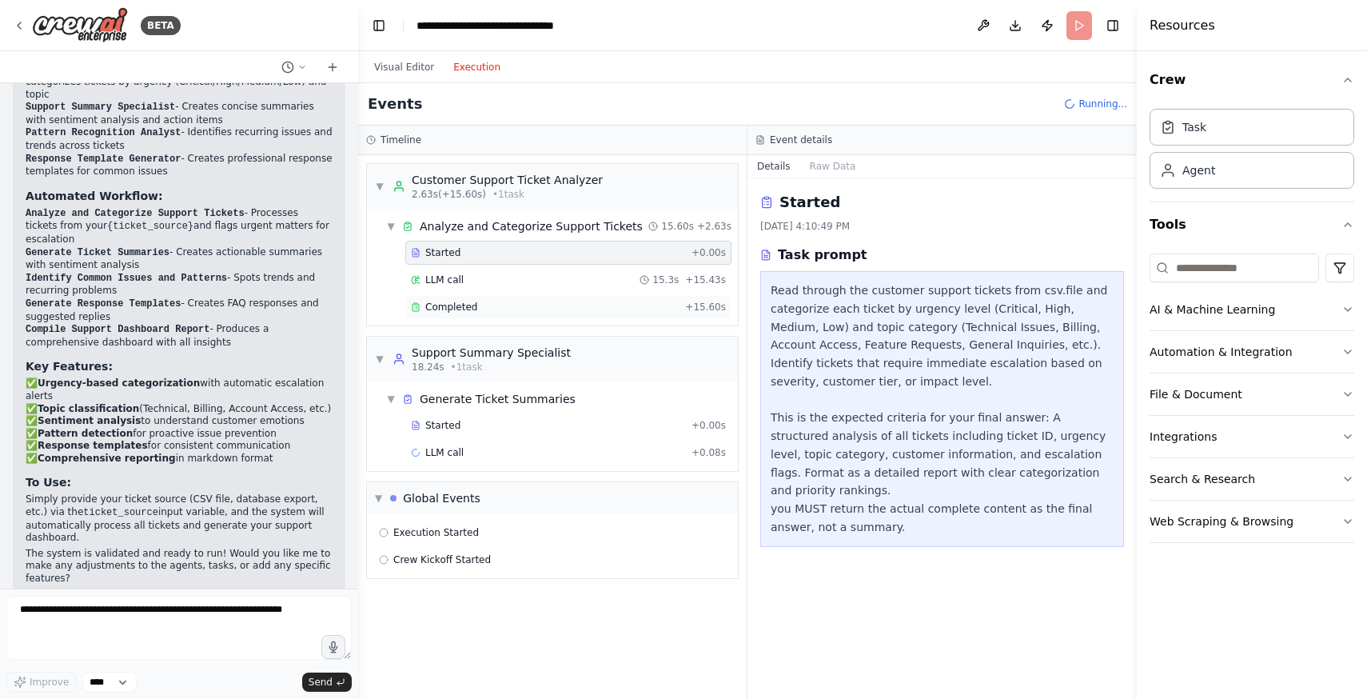
click at [517, 302] on div "Completed" at bounding box center [545, 307] width 268 height 13
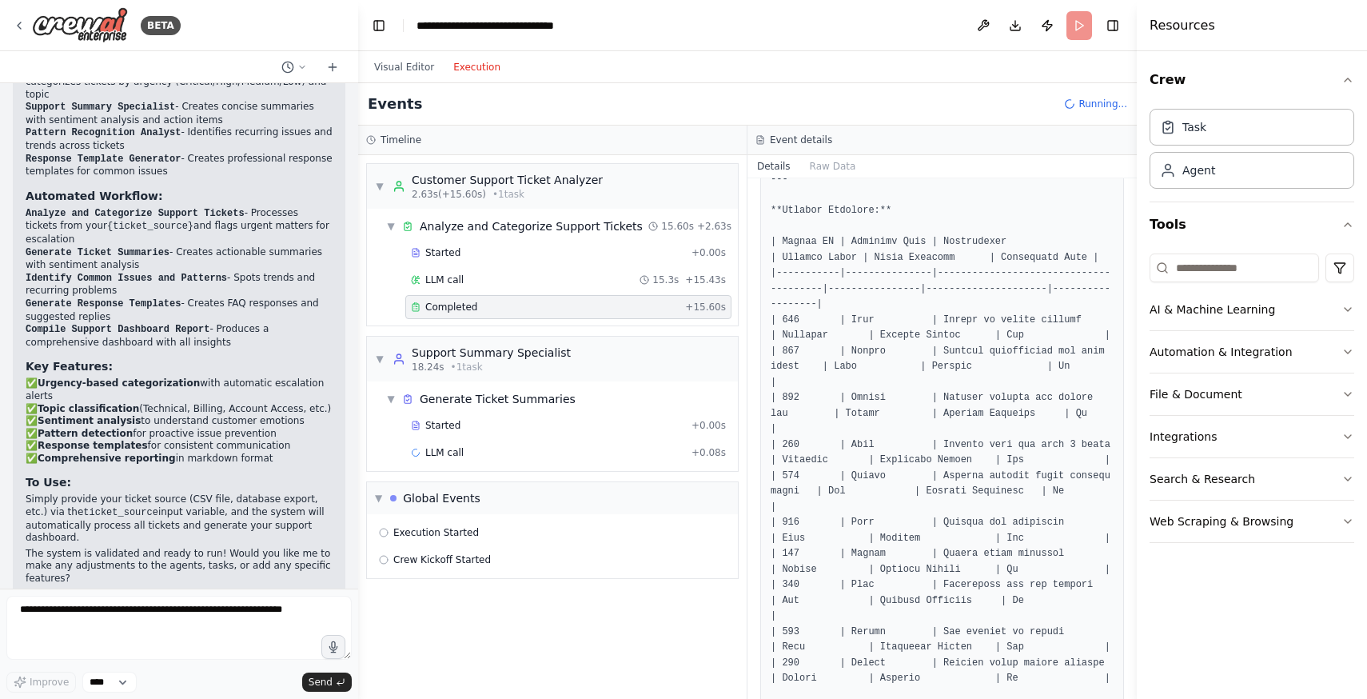
scroll to position [0, 0]
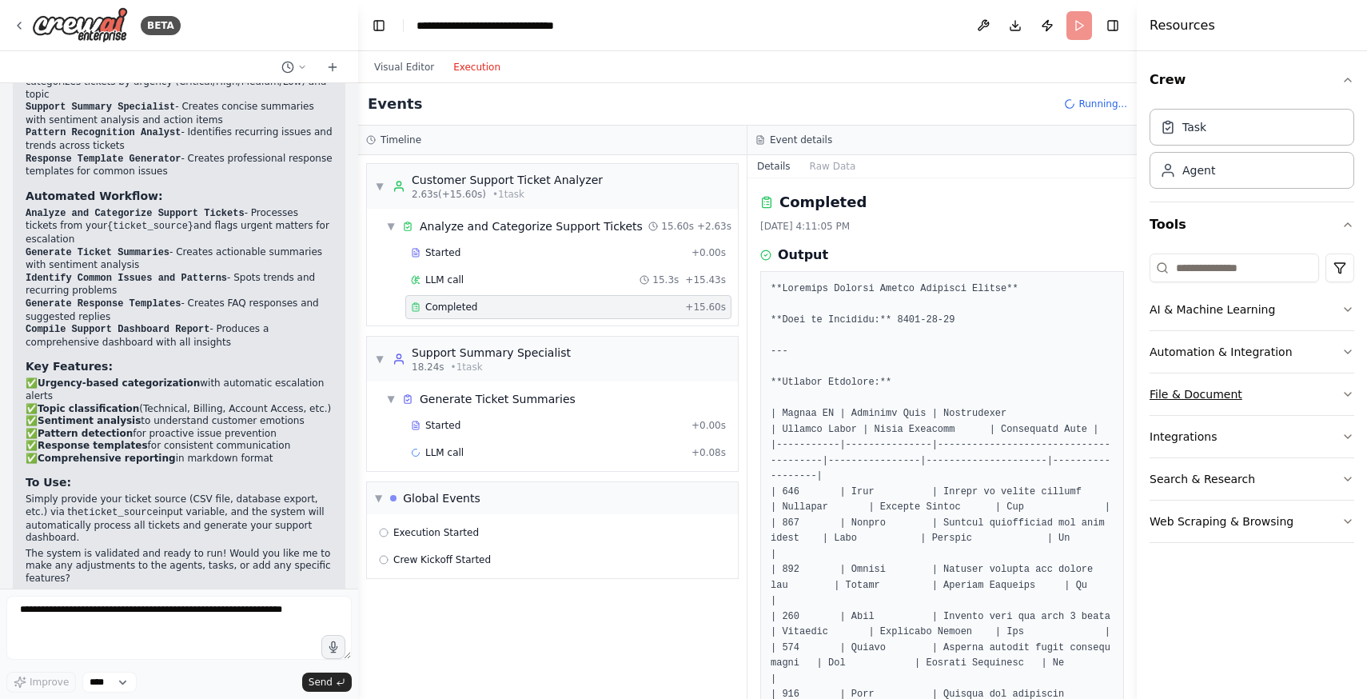
click at [1194, 399] on button "File & Document" at bounding box center [1252, 394] width 205 height 42
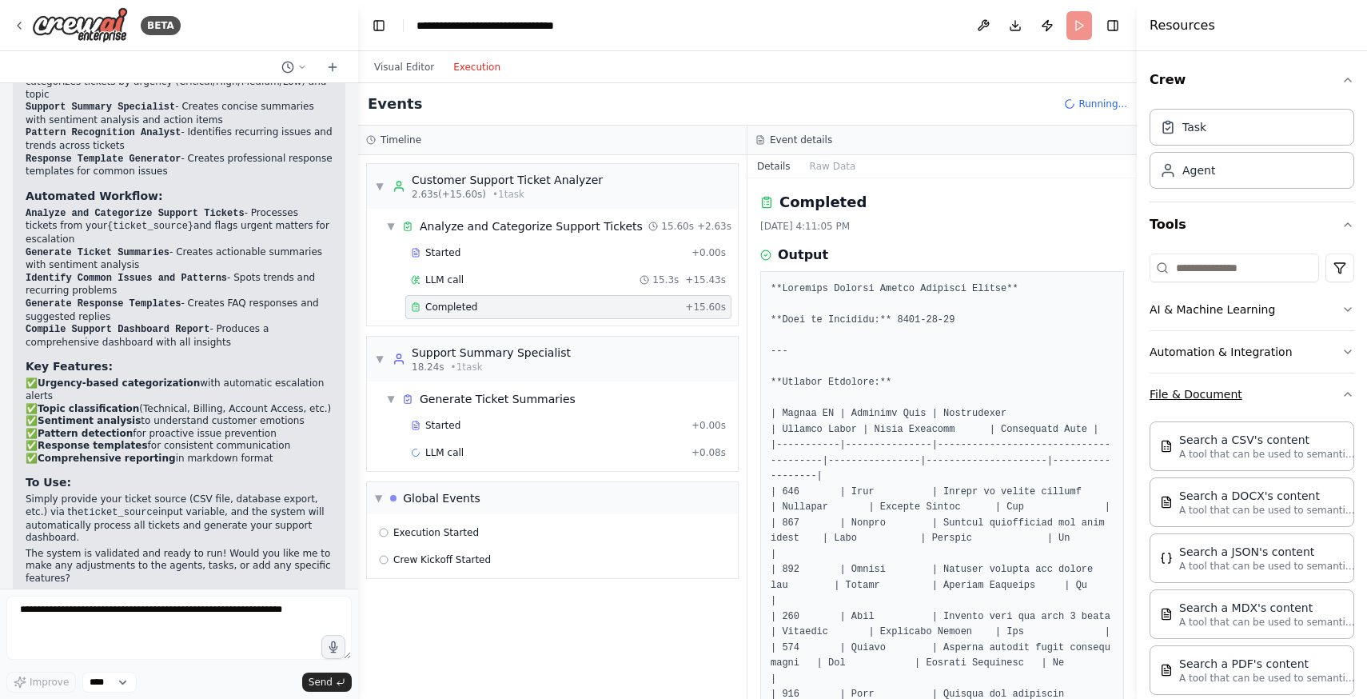
click at [1267, 400] on button "File & Document" at bounding box center [1252, 394] width 205 height 42
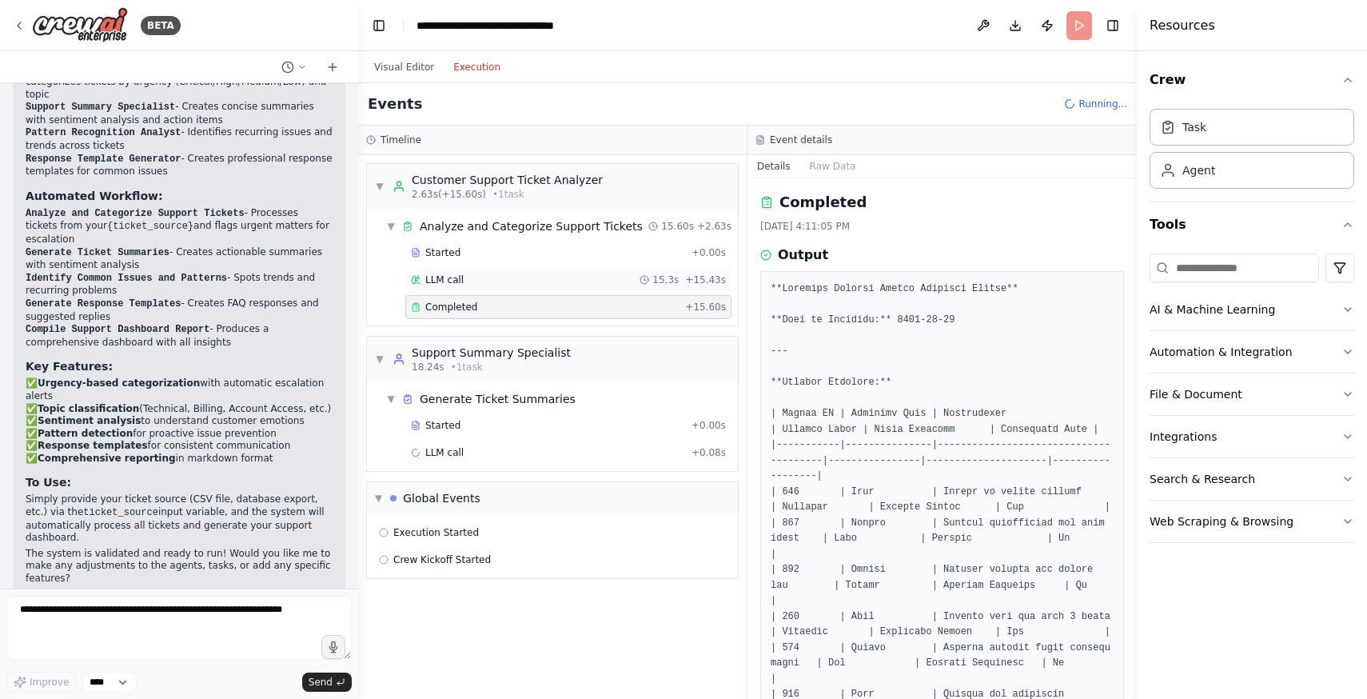
click at [551, 269] on div "LLM call 15.3s + 15.43s" at bounding box center [568, 280] width 326 height 24
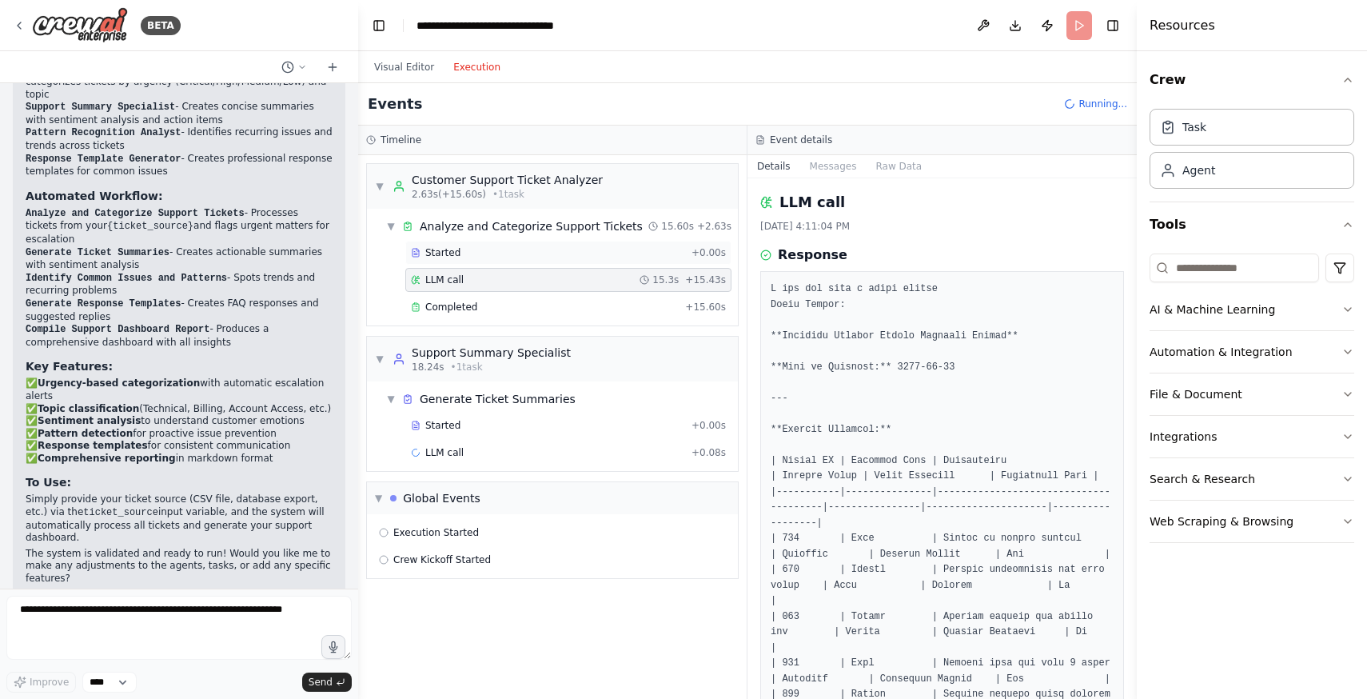
click at [573, 250] on div "Started" at bounding box center [548, 252] width 274 height 13
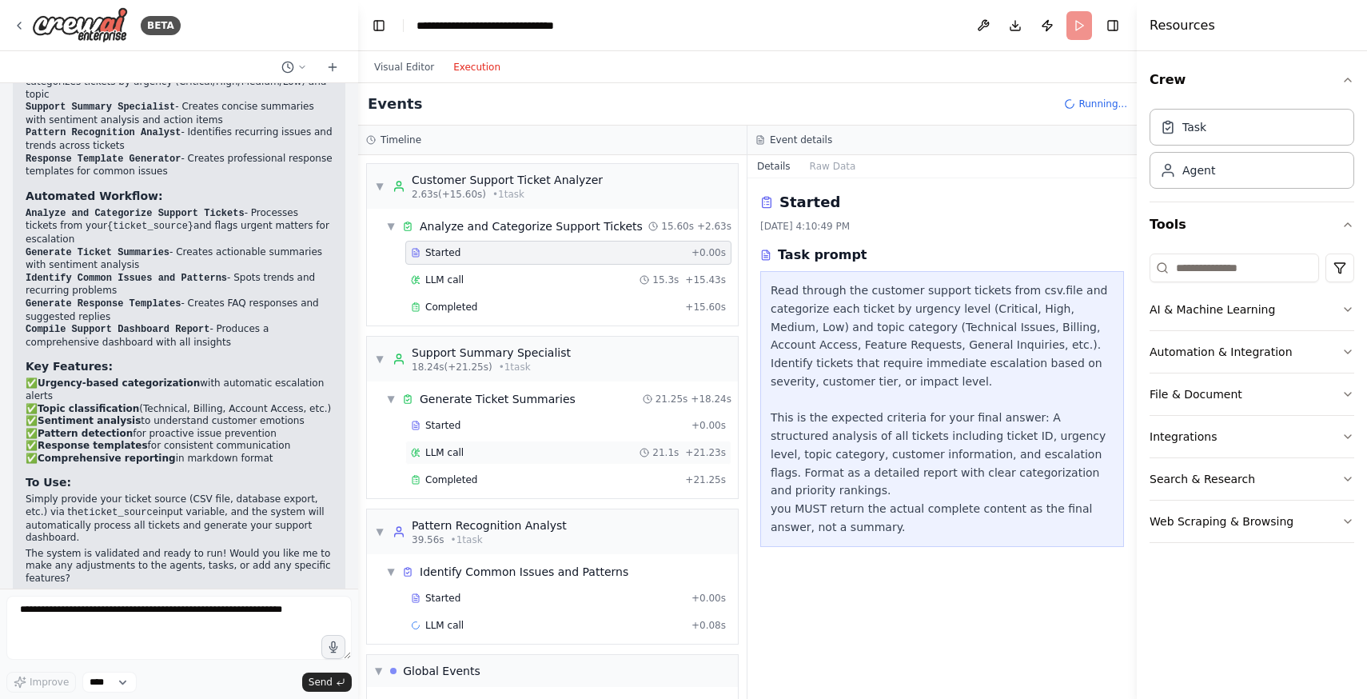
click at [615, 456] on div "LLM call 21.1s + 21.23s" at bounding box center [568, 452] width 315 height 13
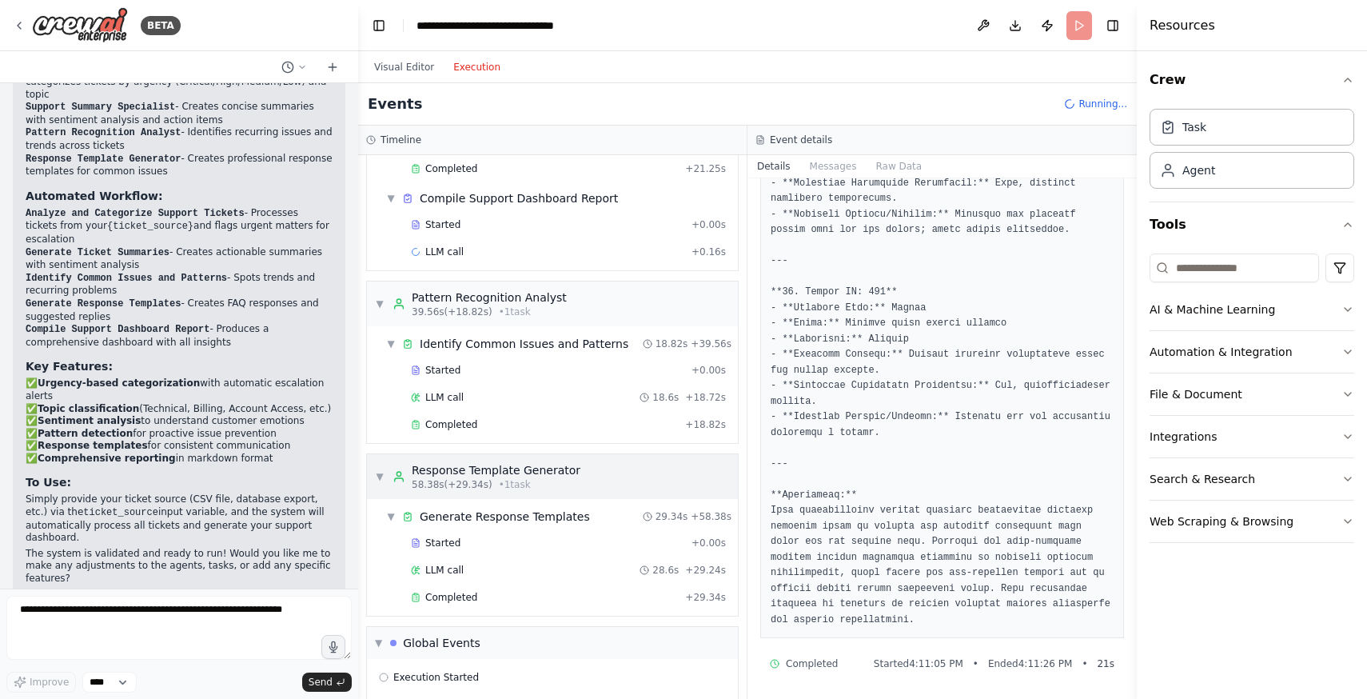
scroll to position [353, 0]
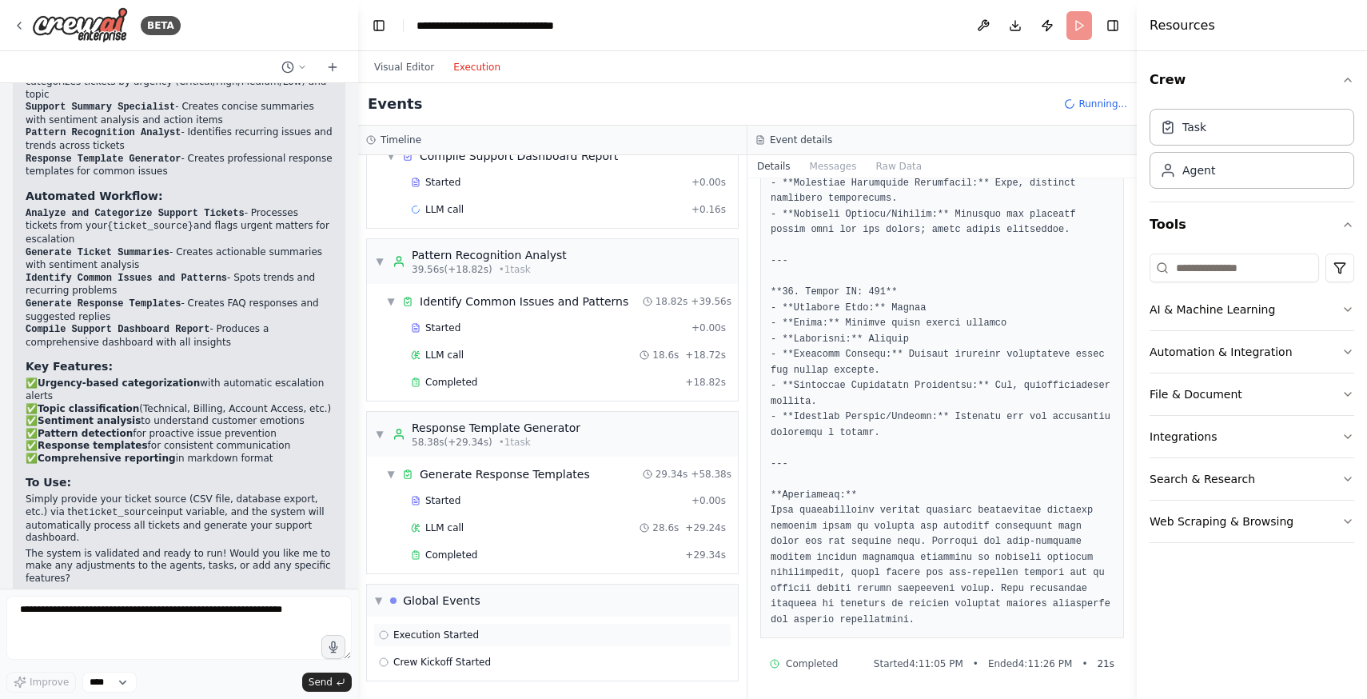
click at [485, 643] on div "Execution Started" at bounding box center [552, 635] width 358 height 24
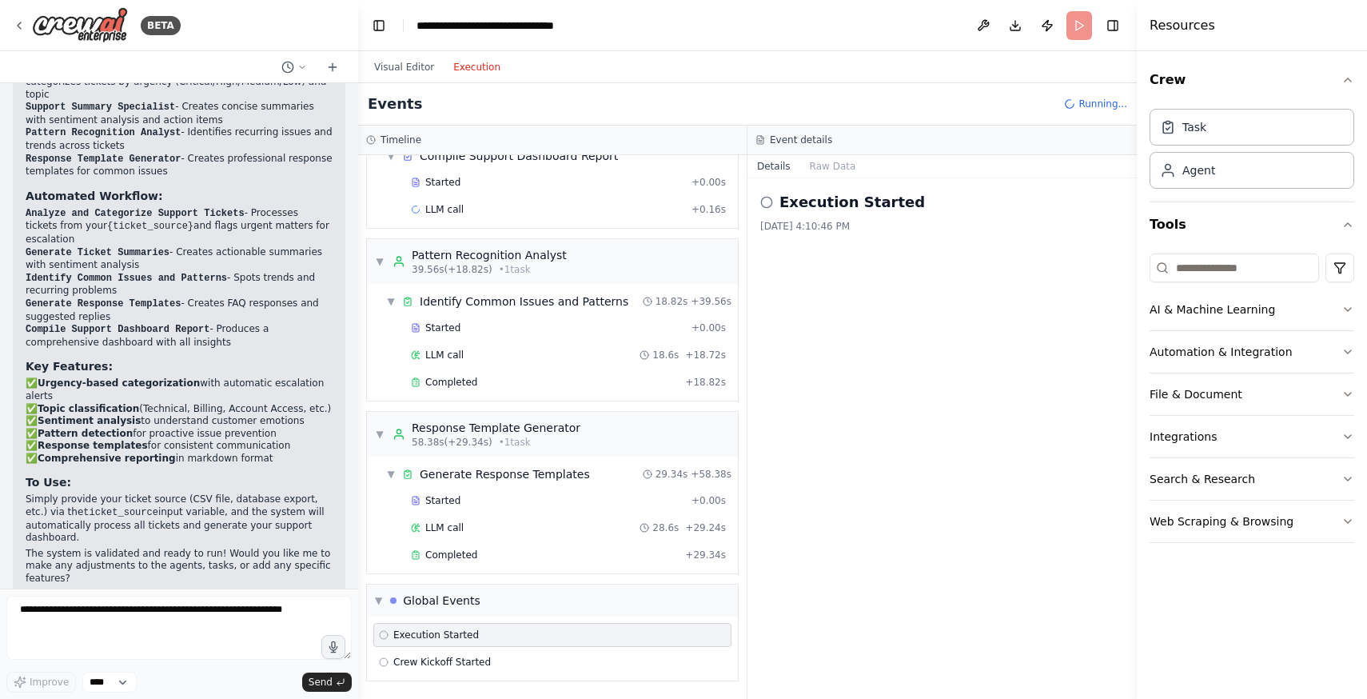
click at [529, 568] on div "Started + 0.00s LLM call 28.6s + 29.24s Completed + 29.34s" at bounding box center [559, 530] width 358 height 82
click at [552, 546] on div "Completed + 29.34s" at bounding box center [568, 555] width 326 height 24
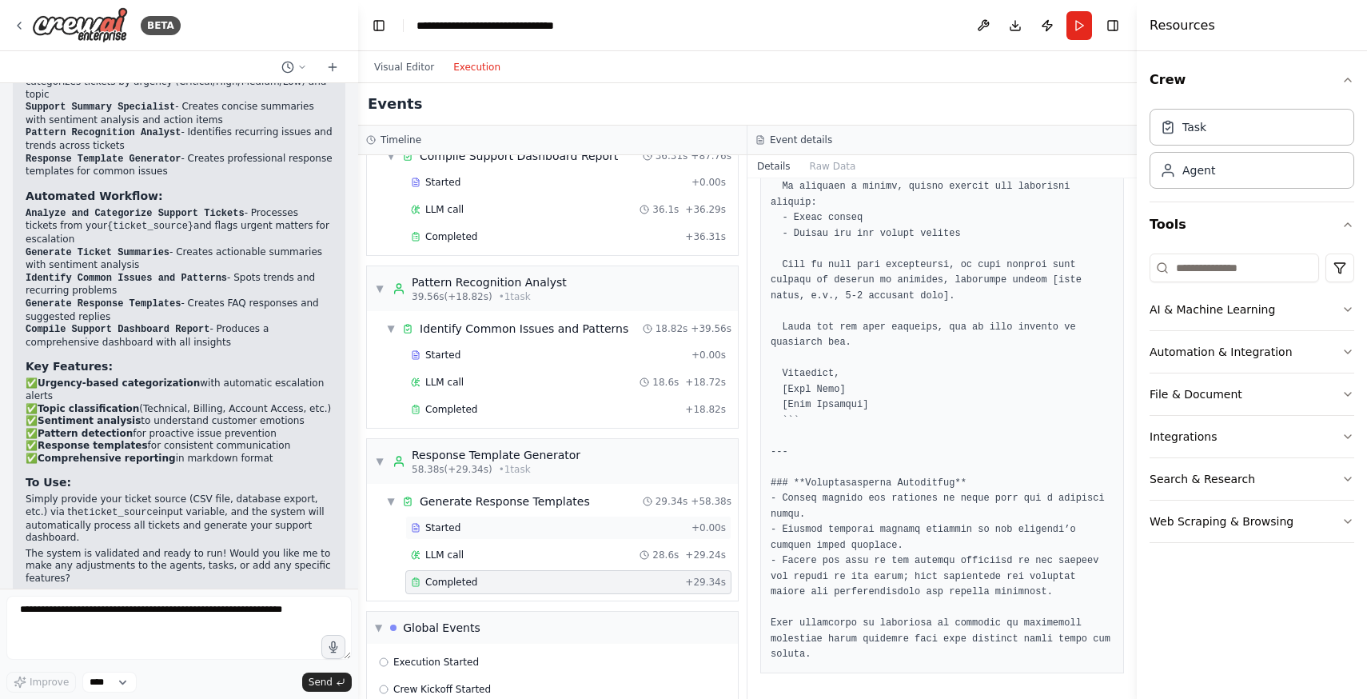
scroll to position [435, 0]
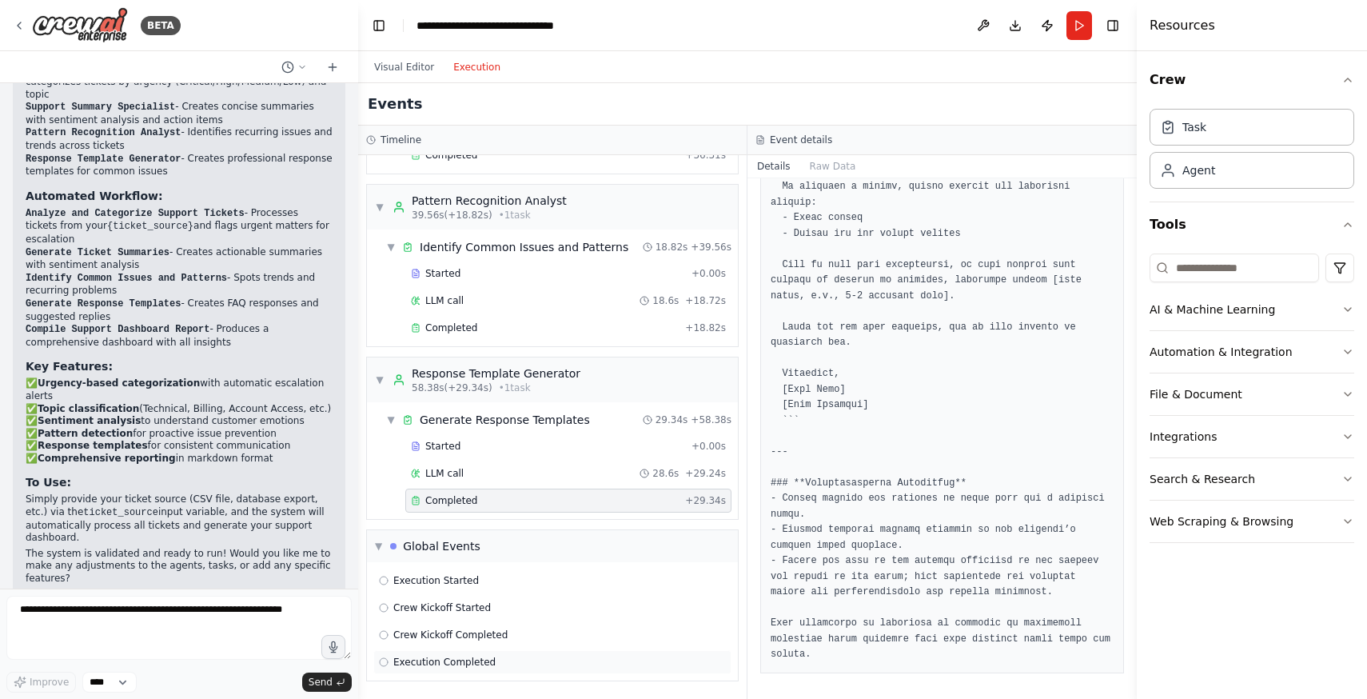
click at [479, 652] on div "Execution Completed" at bounding box center [552, 662] width 358 height 24
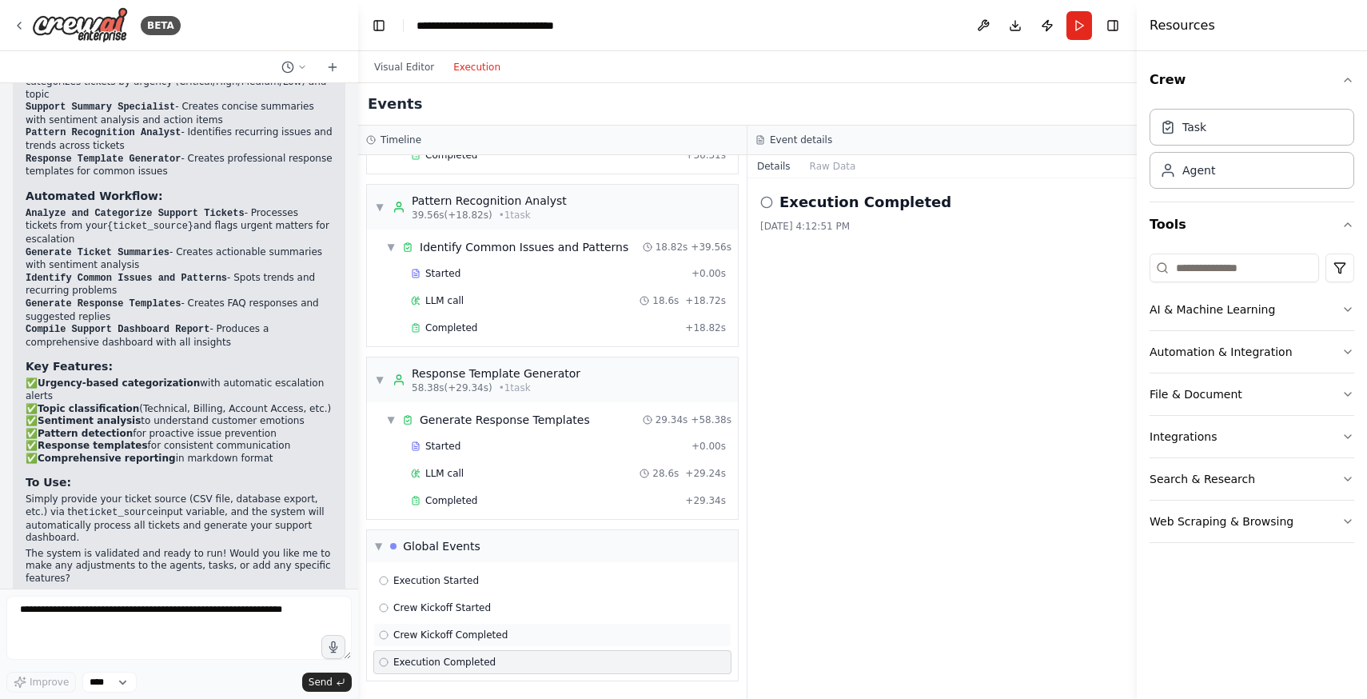
click at [472, 637] on span "Crew Kickoff Completed" at bounding box center [450, 634] width 114 height 13
click at [485, 613] on span "Crew Kickoff Started" at bounding box center [442, 607] width 98 height 13
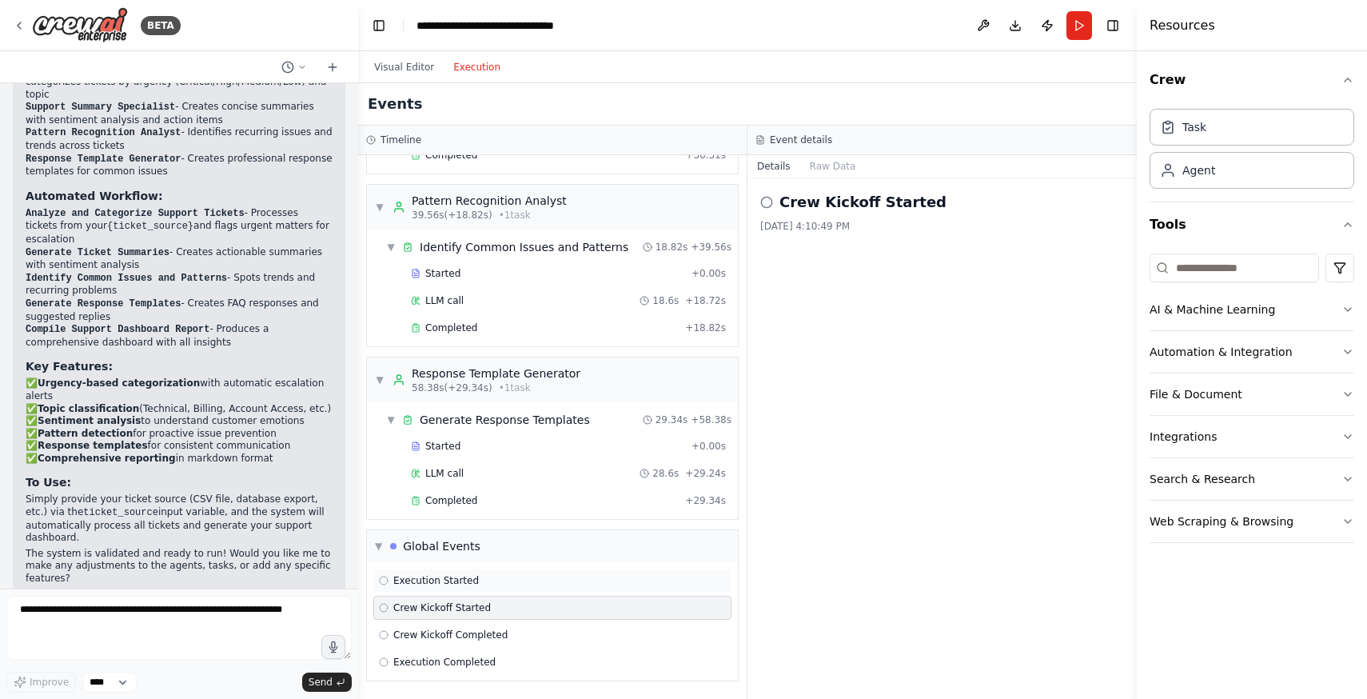
click at [449, 587] on div "Execution Started" at bounding box center [552, 581] width 358 height 24
click at [474, 612] on span "Crew Kickoff Started" at bounding box center [442, 607] width 98 height 13
click at [550, 505] on div "Completed" at bounding box center [545, 500] width 268 height 13
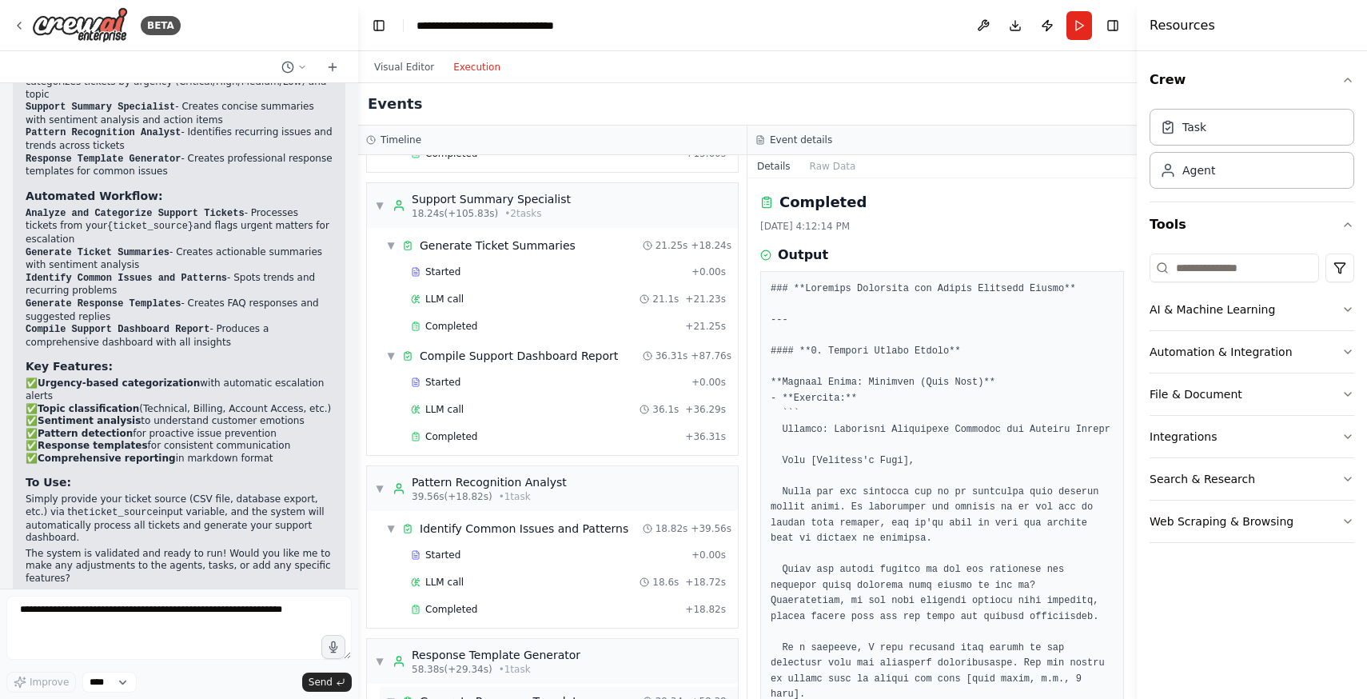
scroll to position [40, 0]
